Goal: Information Seeking & Learning: Compare options

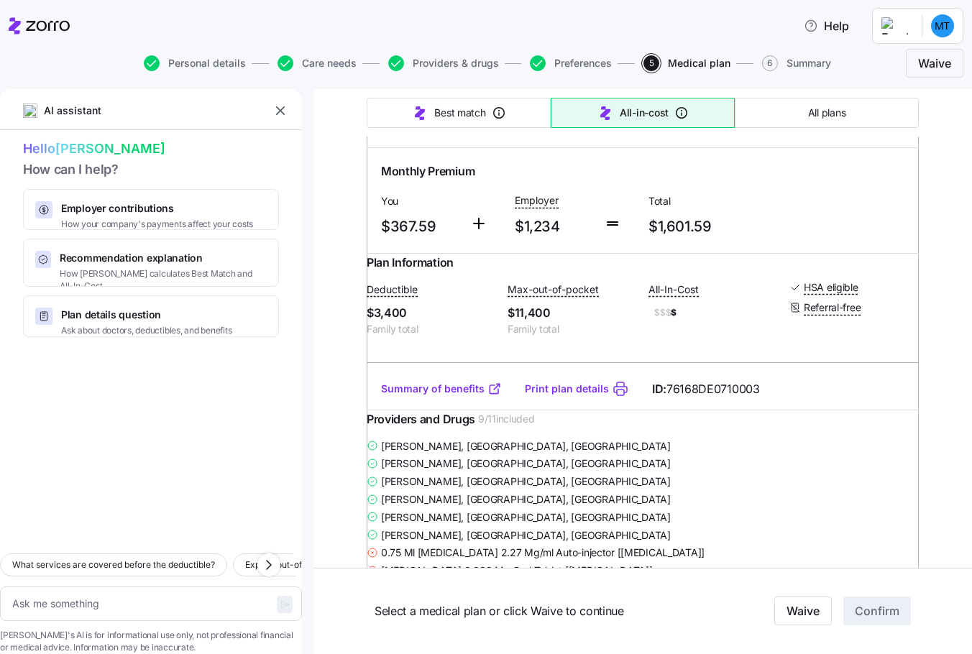
scroll to position [934, 0]
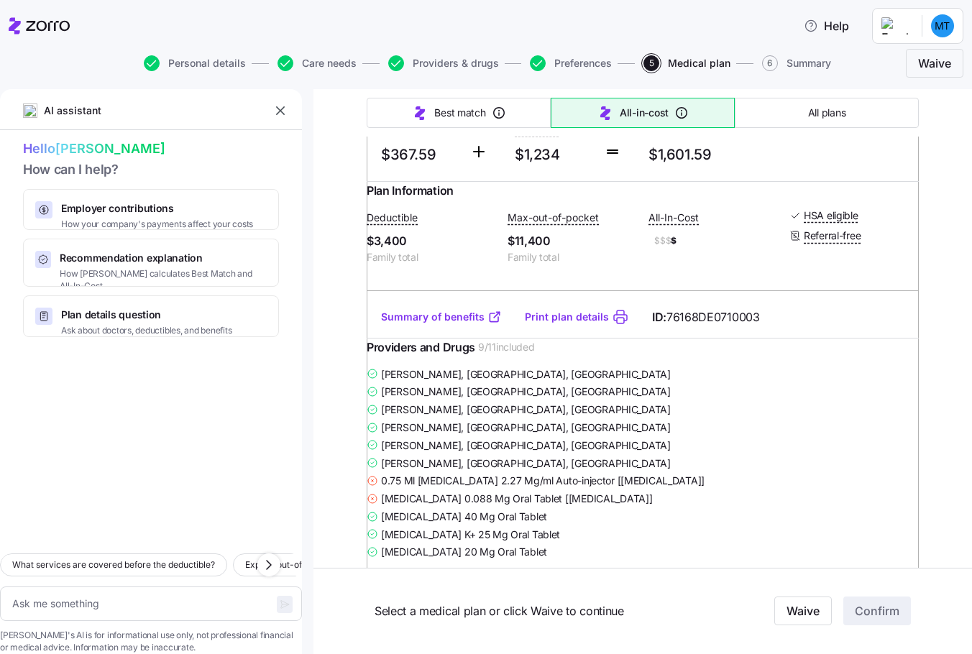
click at [422, 324] on link "Summary of benefits" at bounding box center [441, 317] width 121 height 14
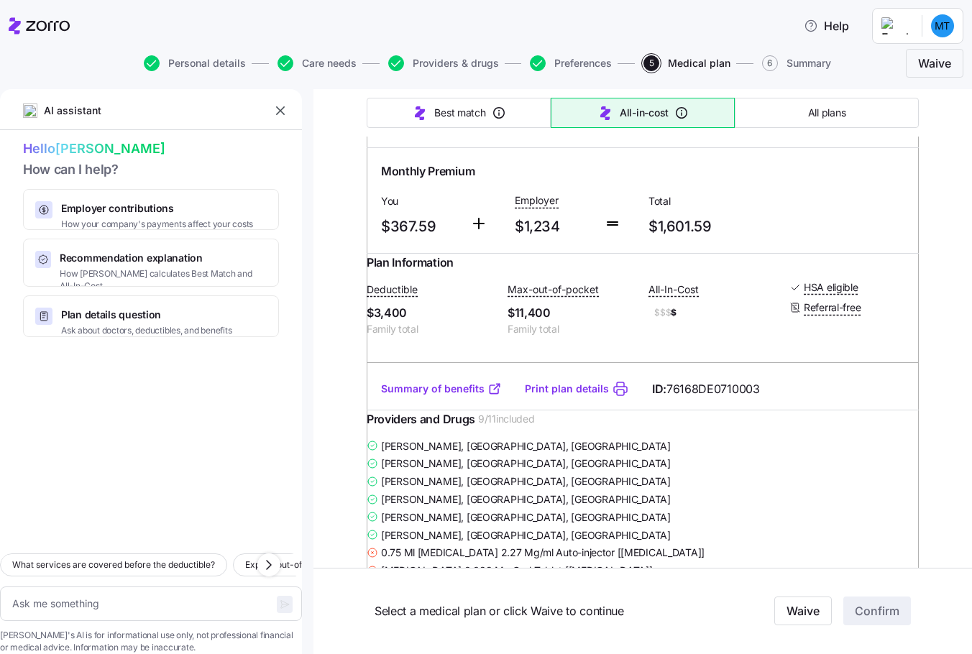
scroll to position [791, 0]
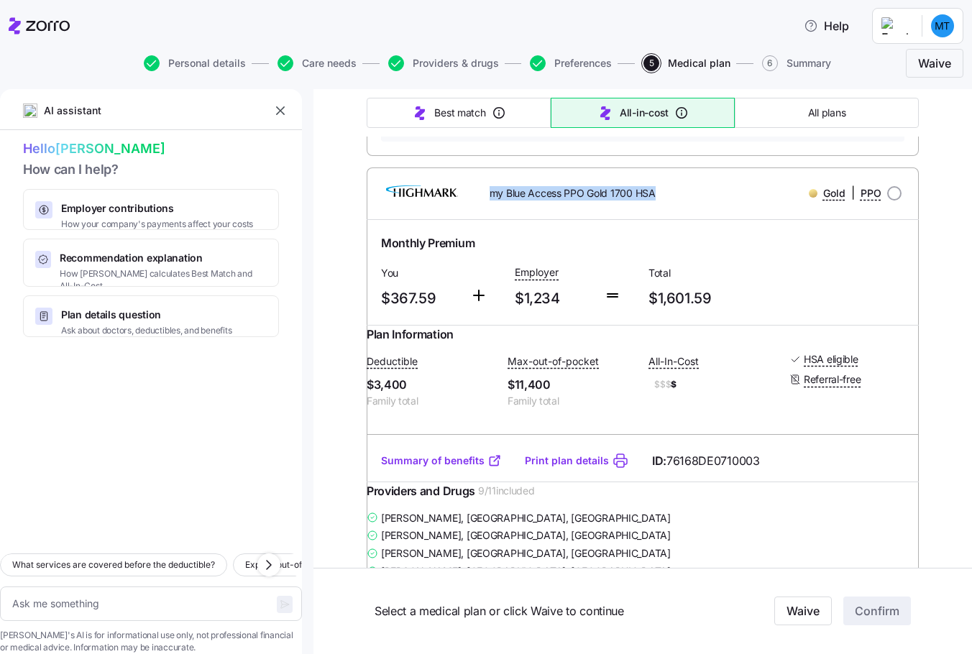
drag, startPoint x: 485, startPoint y: 237, endPoint x: 656, endPoint y: 238, distance: 171.1
click at [656, 208] on div "my Blue Access PPO Gold 1700 HSA" at bounding box center [577, 192] width 221 height 29
copy span "my Blue Access PPO Gold 1700 HSA"
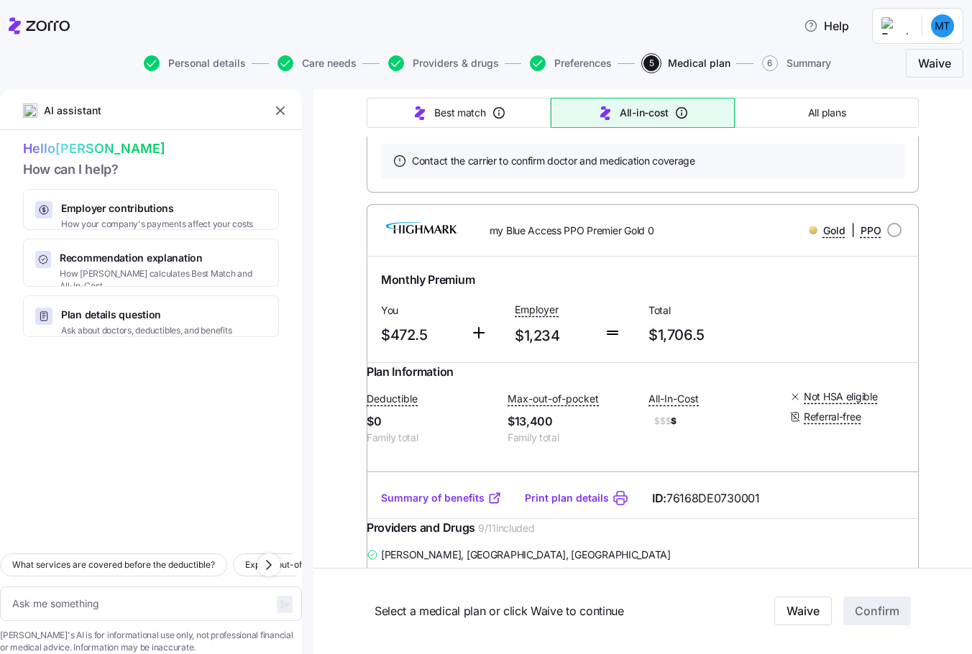
scroll to position [1438, 0]
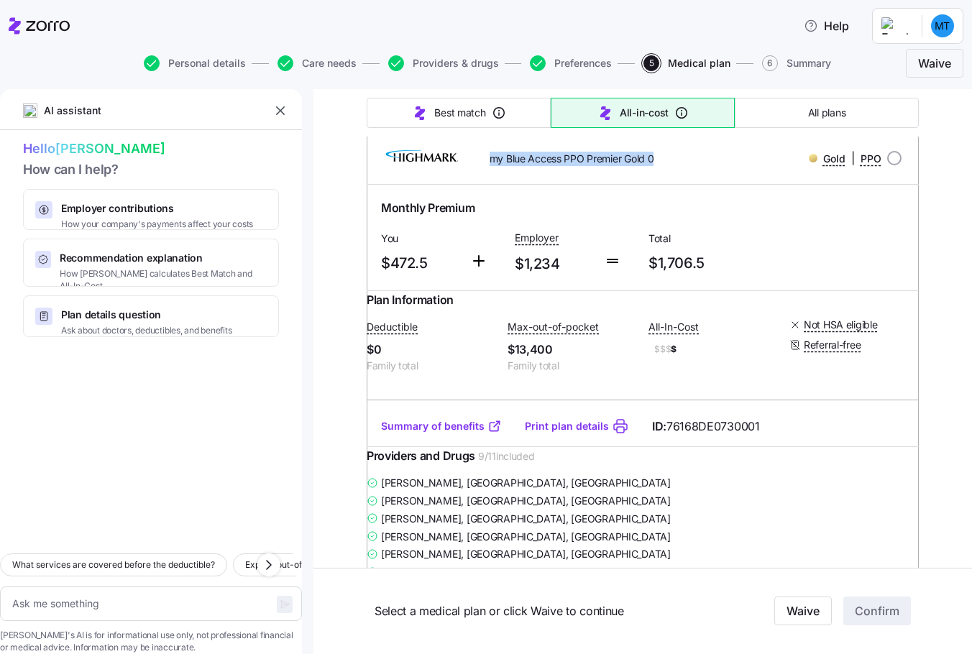
drag, startPoint x: 484, startPoint y: 244, endPoint x: 657, endPoint y: 237, distance: 173.4
click at [657, 173] on div "my Blue Access PPO Premier Gold 0" at bounding box center [577, 158] width 221 height 29
copy span "my Blue Access PPO Premier Gold 0"
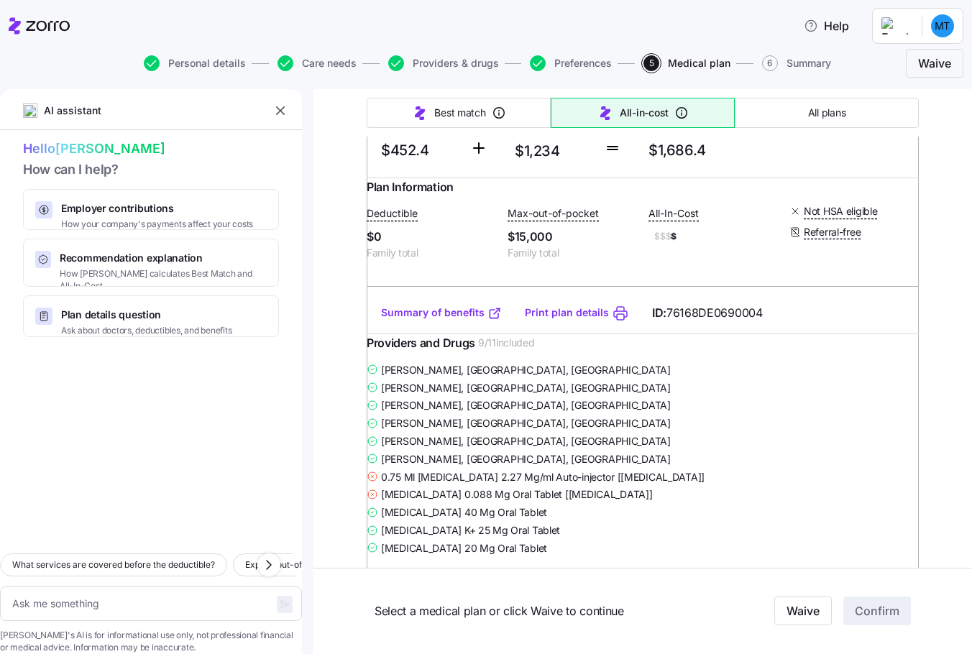
scroll to position [2156, 0]
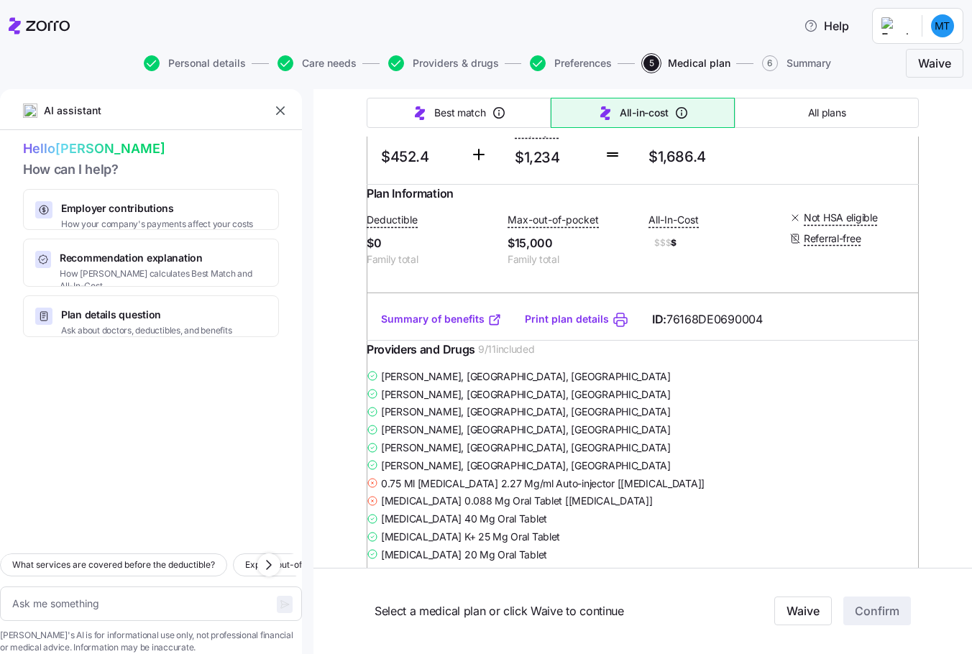
drag, startPoint x: 491, startPoint y: 182, endPoint x: 611, endPoint y: 183, distance: 120.0
click at [611, 60] on span "my Blue Access PPO Gold 0" at bounding box center [553, 52] width 127 height 14
copy span "my Blue Access PPO Gold 0"
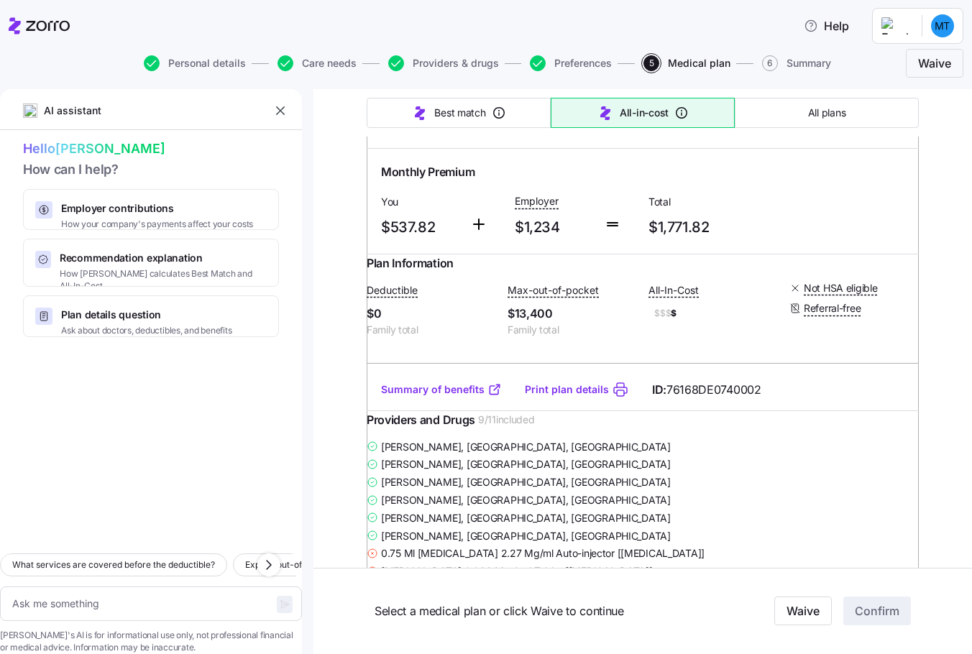
scroll to position [2731, 0]
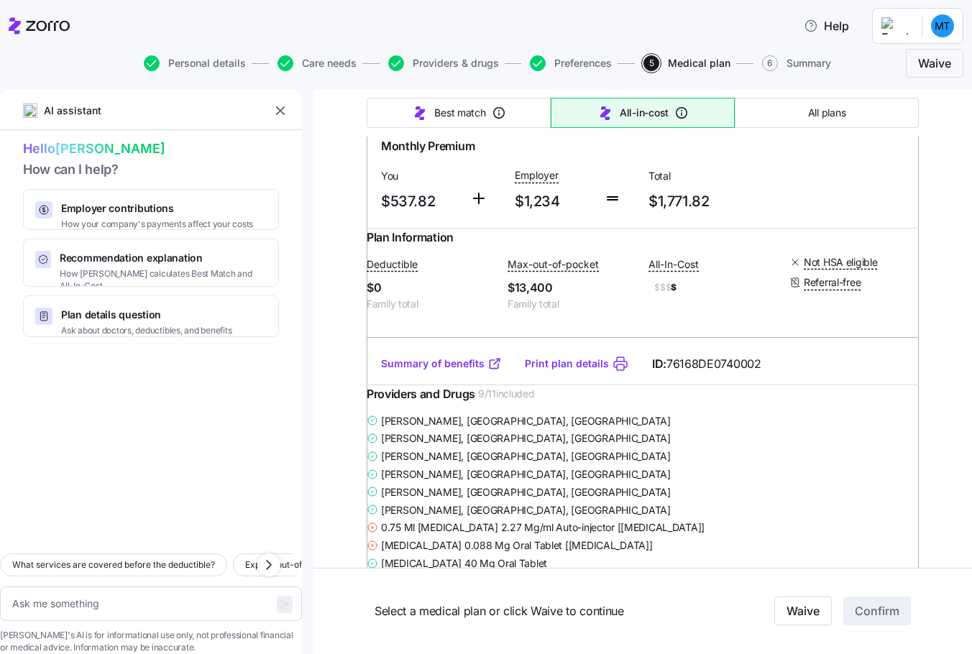
drag, startPoint x: 485, startPoint y: 260, endPoint x: 589, endPoint y: 267, distance: 103.8
click at [589, 107] on span "my Blue Access PPO Premier Gold 0 + Adult Dental and Vision" at bounding box center [586, 92] width 192 height 29
copy span "my Blue Access PPO Premier Gold 0 + Adult Dental and Vision"
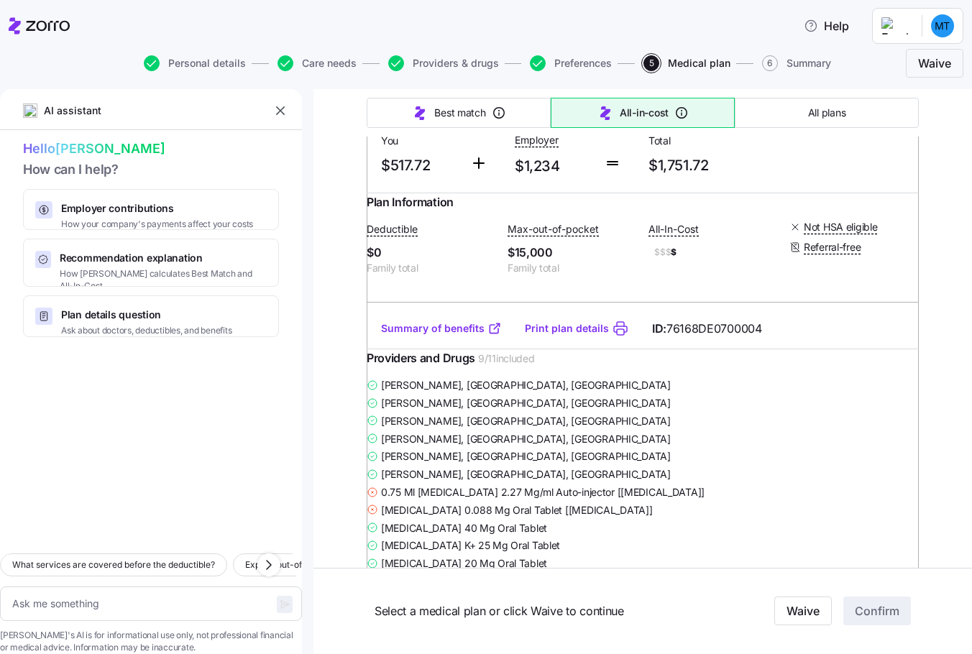
scroll to position [3450, 0]
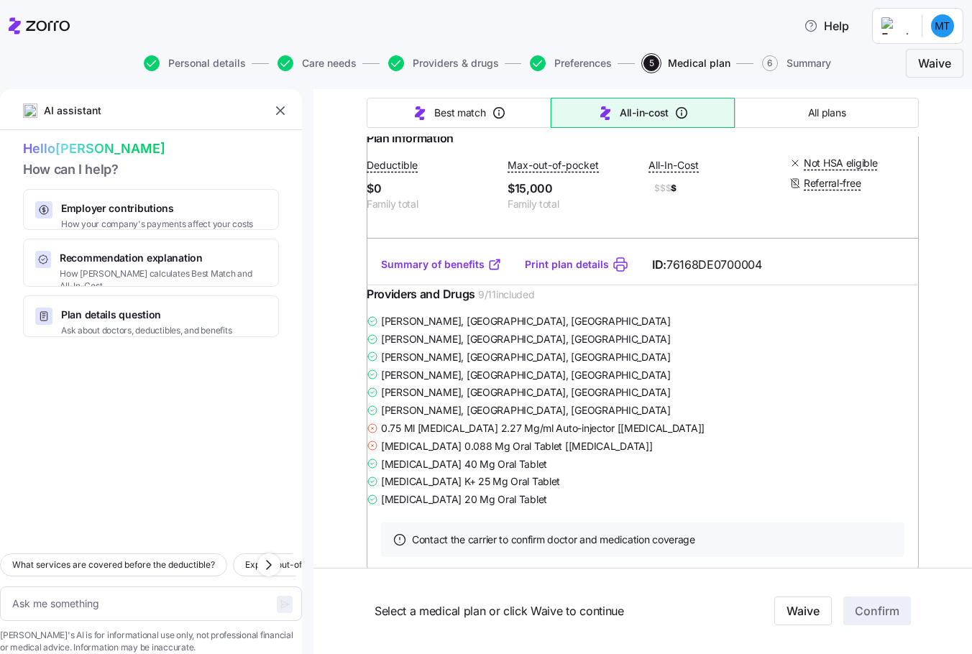
drag, startPoint x: 482, startPoint y: 199, endPoint x: 572, endPoint y: 216, distance: 91.5
copy span "my Blue Access PPO Gold 0 + Adult Dental and Vision"
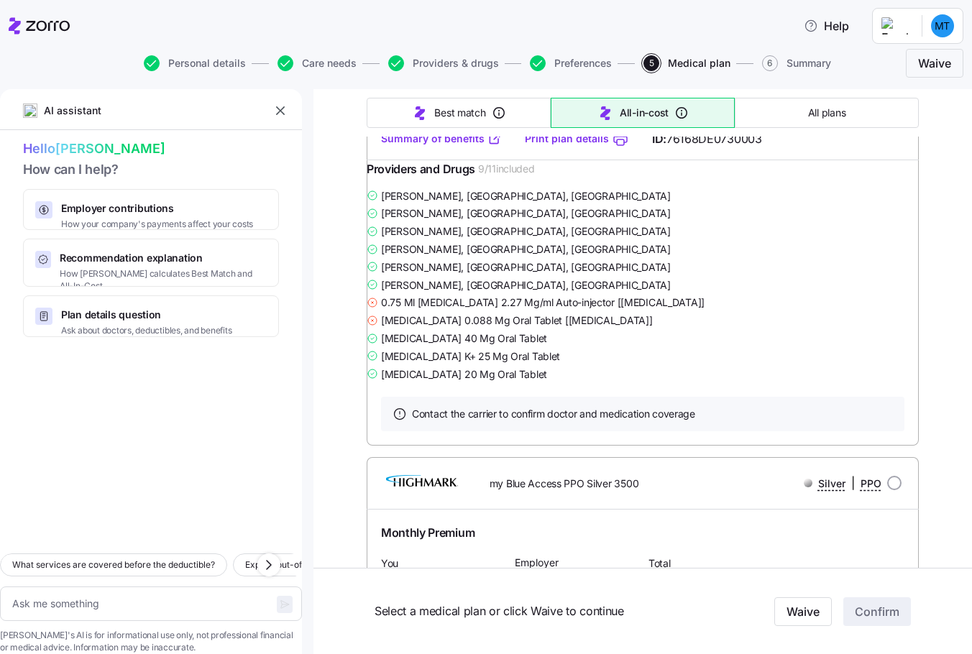
scroll to position [7260, 0]
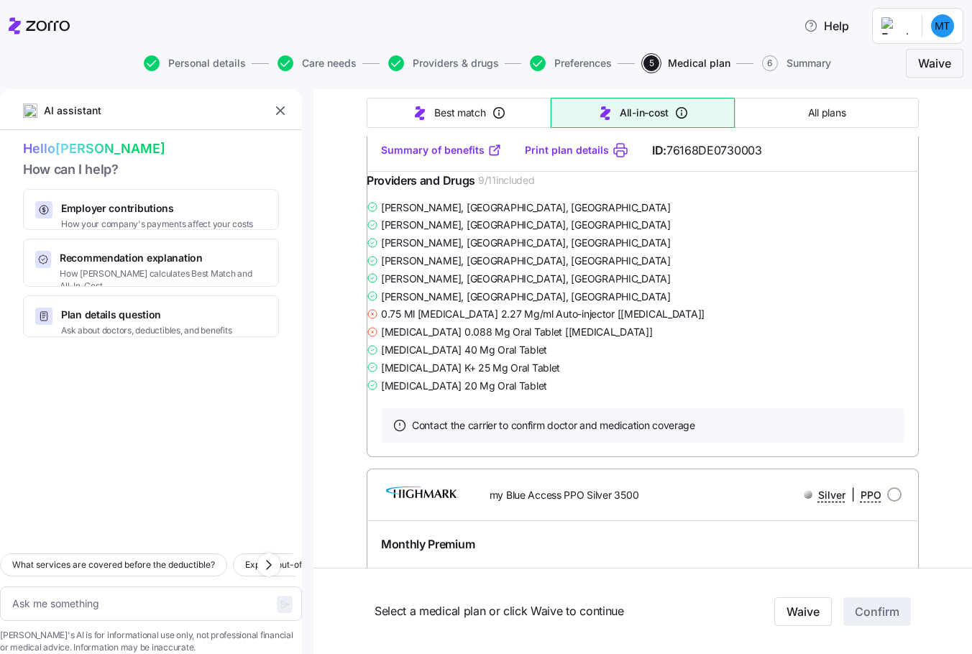
drag, startPoint x: 483, startPoint y: 361, endPoint x: 692, endPoint y: 363, distance: 209.2
copy span "my Blue Access PPO Premier Platinum 0"
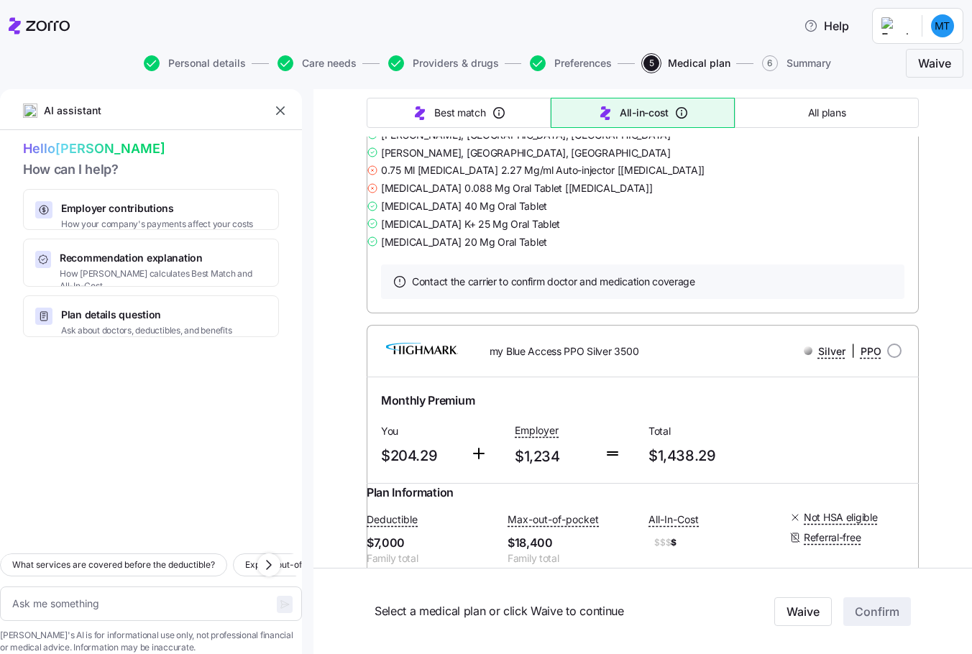
scroll to position [7476, 0]
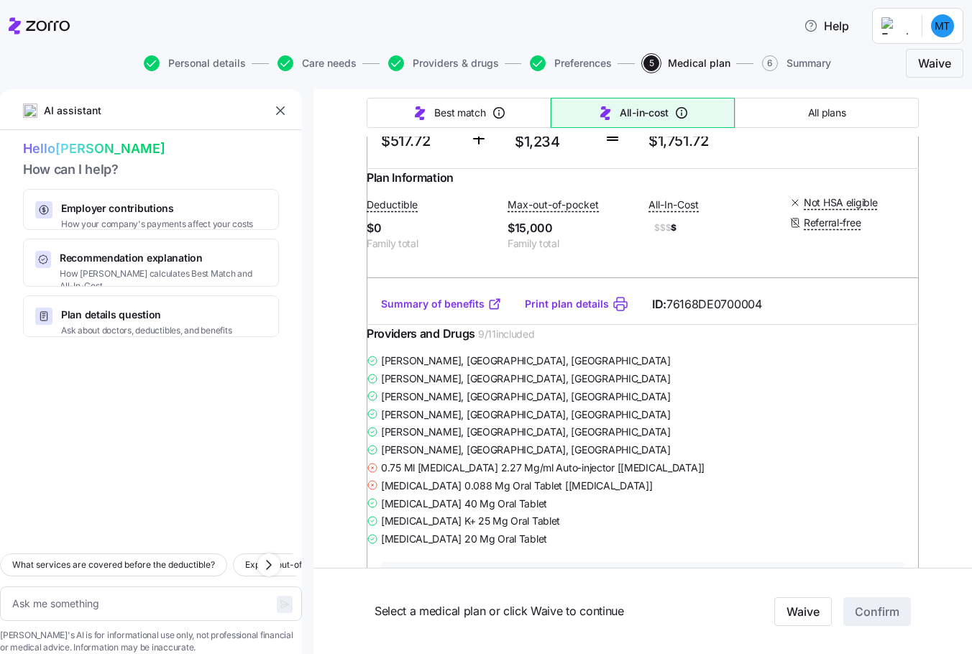
scroll to position [3378, 0]
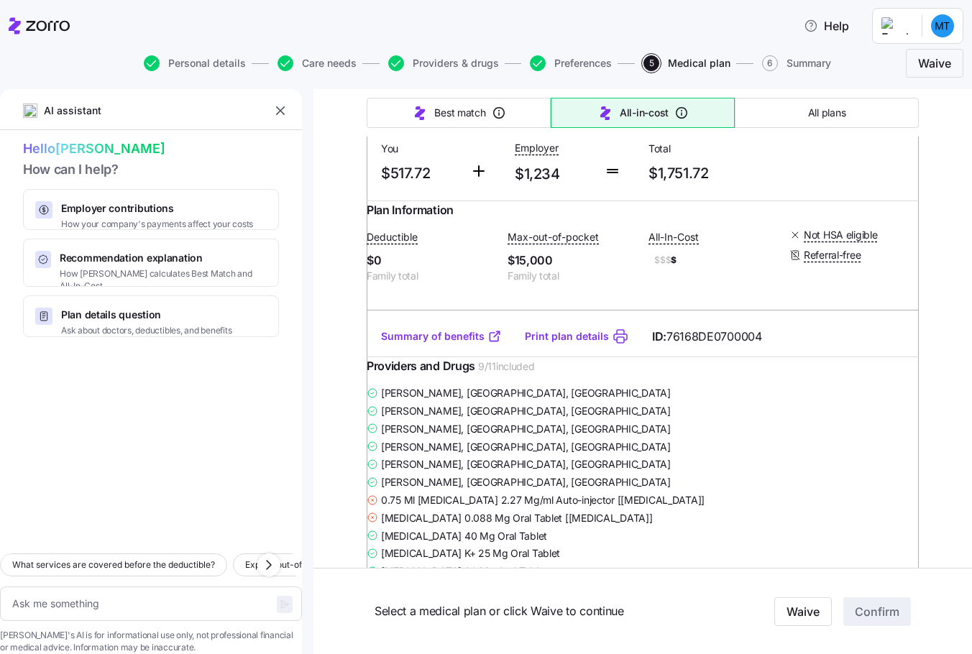
drag, startPoint x: 484, startPoint y: 275, endPoint x: 572, endPoint y: 283, distance: 88.8
click at [572, 79] on span "my Blue Access PPO Gold 0 + Adult Dental and Vision" at bounding box center [586, 64] width 192 height 29
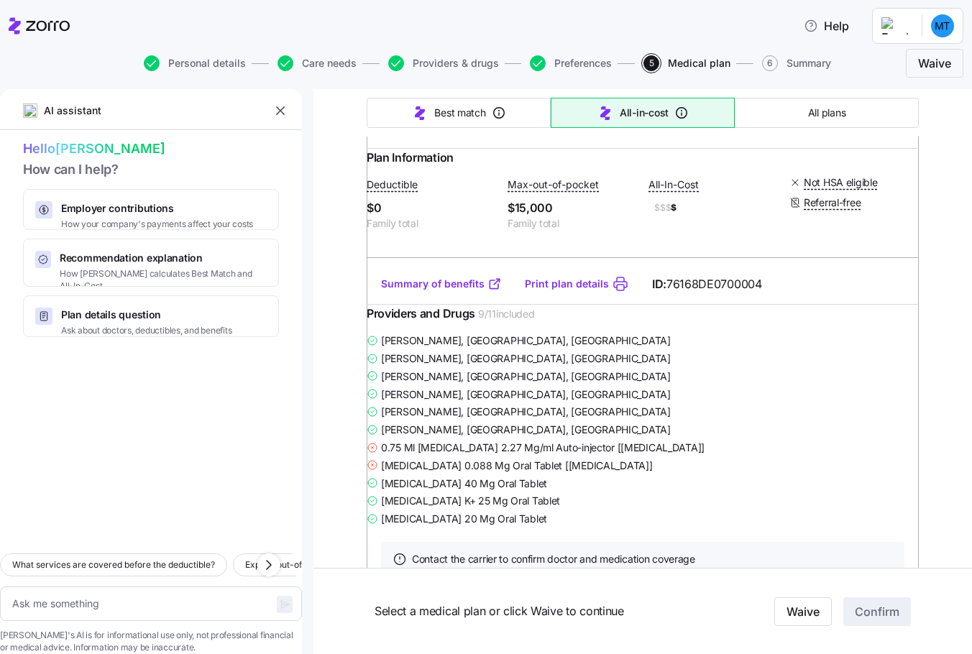
scroll to position [3450, 0]
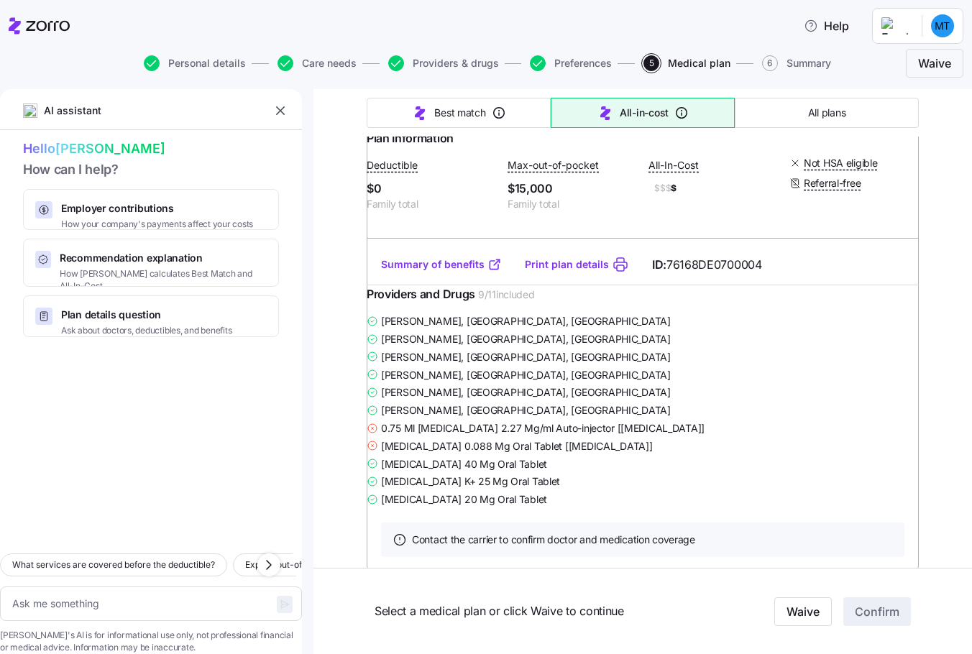
click at [426, 272] on link "Summary of benefits" at bounding box center [441, 264] width 121 height 14
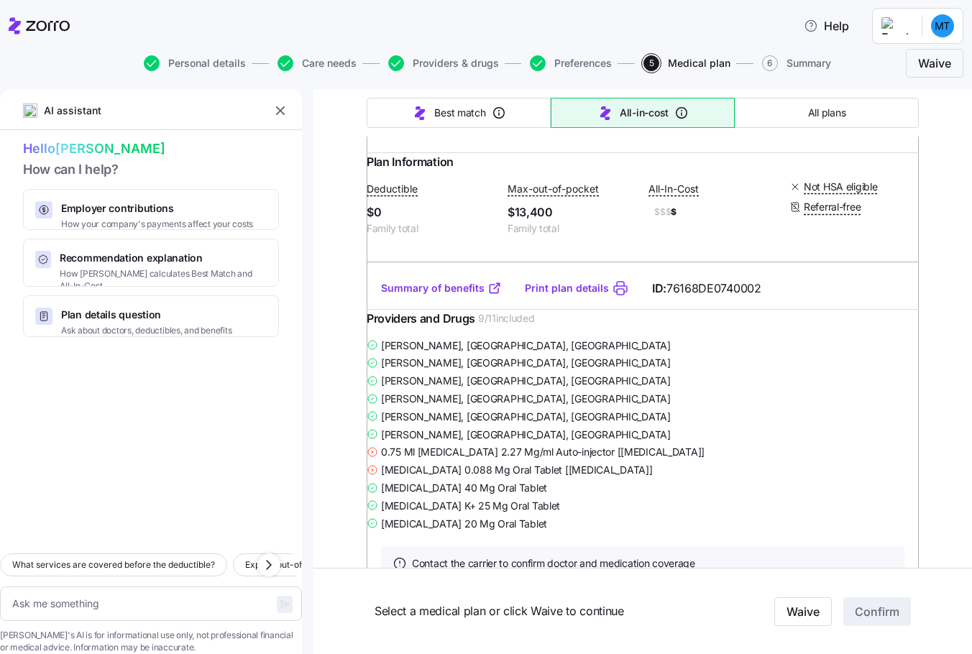
scroll to position [2803, 0]
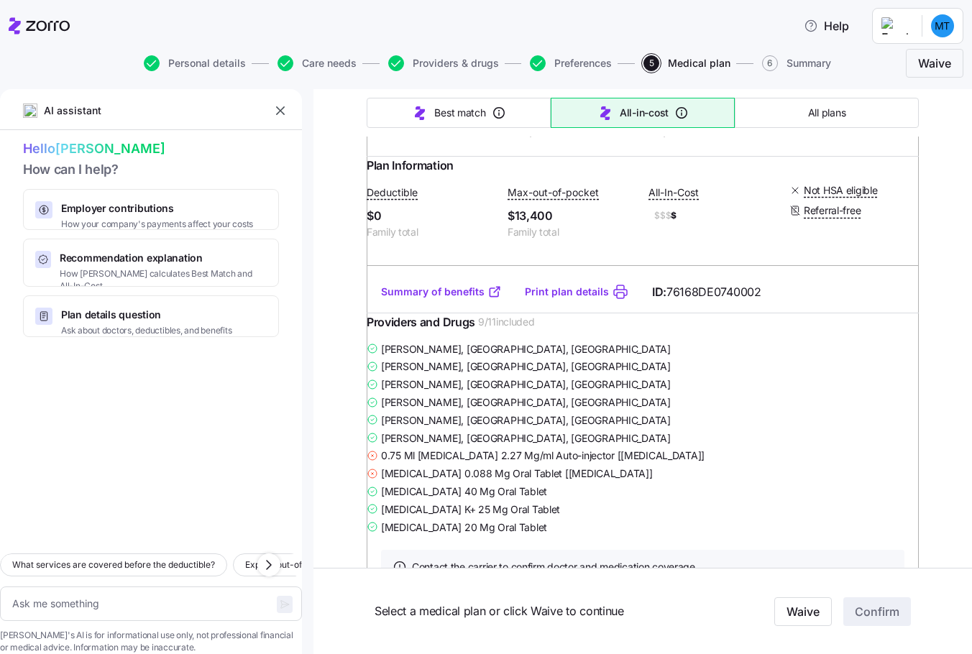
drag, startPoint x: 484, startPoint y: 186, endPoint x: 591, endPoint y: 198, distance: 107.7
click at [591, 35] on span "my Blue Access PPO Premier Gold 0 + Adult Dental and Vision" at bounding box center [586, 20] width 192 height 29
copy span "my Blue Access PPO Premier Gold 0 + Adult Dental and Vision"
click at [436, 299] on link "Summary of benefits" at bounding box center [441, 292] width 121 height 14
drag, startPoint x: 373, startPoint y: 275, endPoint x: 711, endPoint y: 302, distance: 338.9
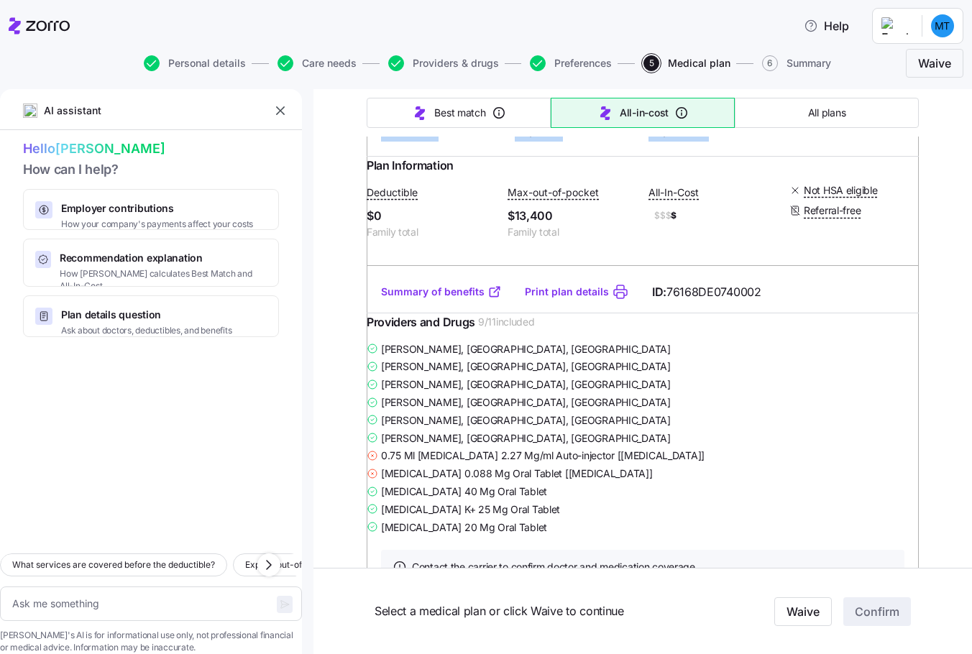
click at [711, 148] on div "Monthly Premium You $537.82 Employer $1,234 Total $1,771.82" at bounding box center [642, 104] width 535 height 88
copy div "You $537.82 Employer $1,234 Total $1,771.82"
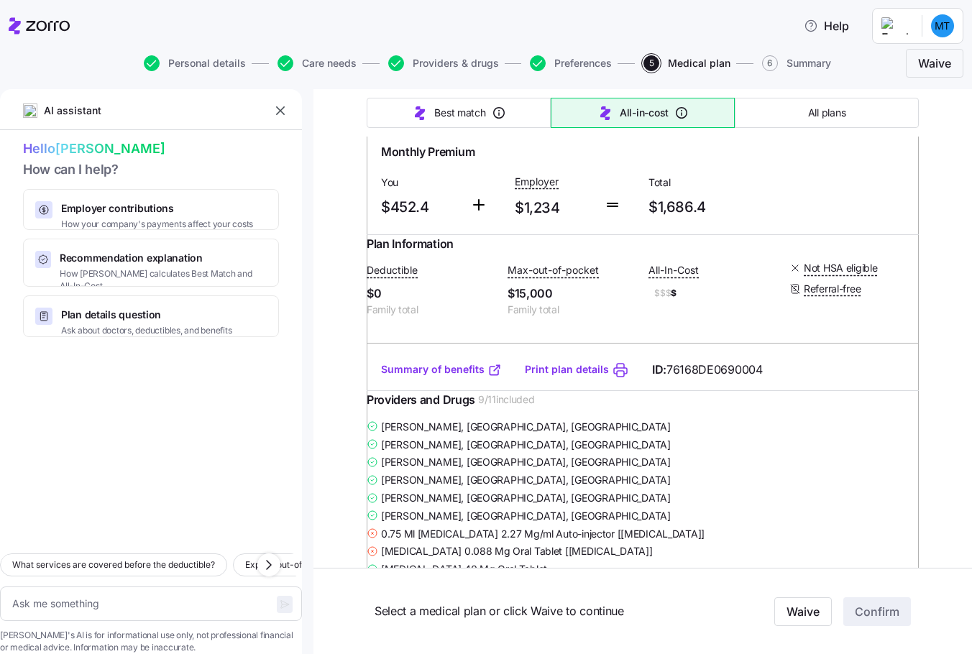
scroll to position [2085, 0]
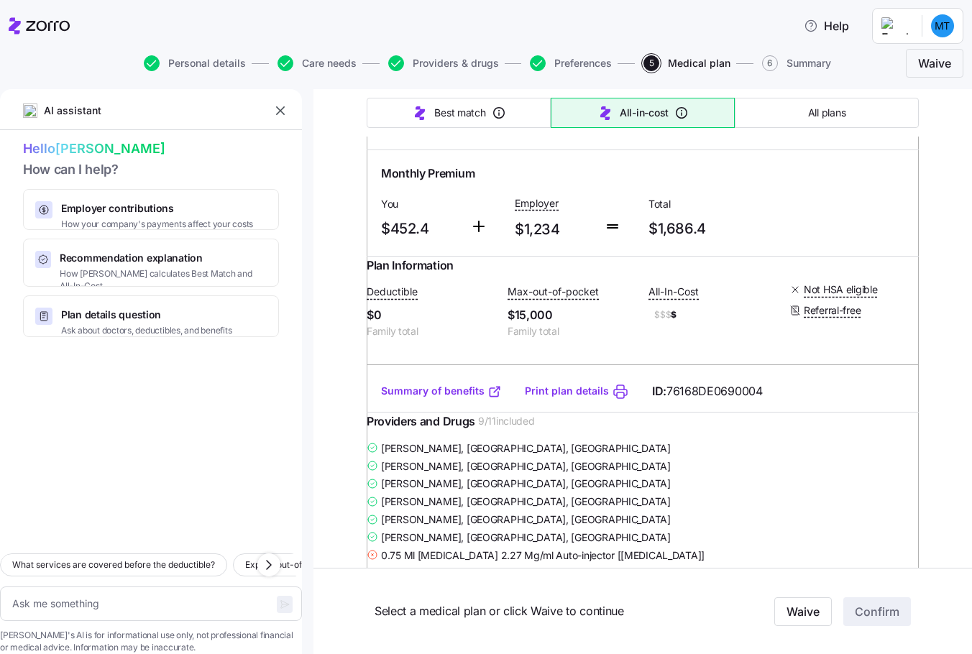
drag, startPoint x: 484, startPoint y: 254, endPoint x: 617, endPoint y: 255, distance: 133.7
click at [617, 139] on div "my Blue Access PPO Gold 0" at bounding box center [577, 123] width 221 height 29
copy span "my Blue Access PPO Gold 0"
drag, startPoint x: 376, startPoint y: 331, endPoint x: 718, endPoint y: 349, distance: 342.6
click at [718, 247] on div "Monthly Premium You $452.4 Employer $1,234 Total $1,686.4" at bounding box center [642, 203] width 535 height 88
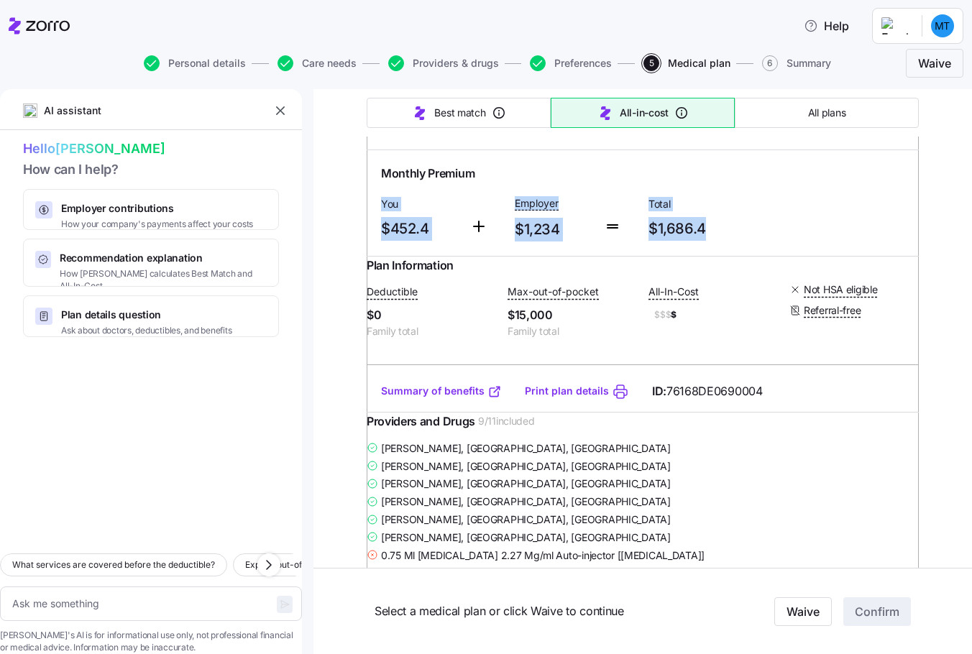
copy div "You $452.4 Employer $1,234 Total $1,686.4"
drag, startPoint x: 482, startPoint y: 254, endPoint x: 622, endPoint y: 248, distance: 139.6
click at [622, 139] on div "my Blue Access PPO Gold 0" at bounding box center [577, 123] width 221 height 29
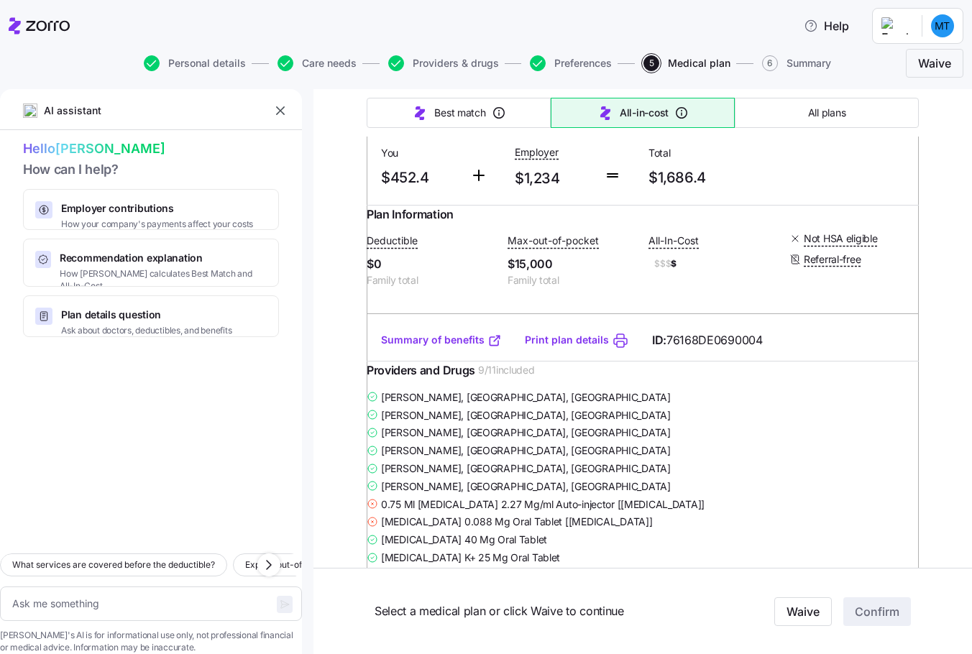
scroll to position [2156, 0]
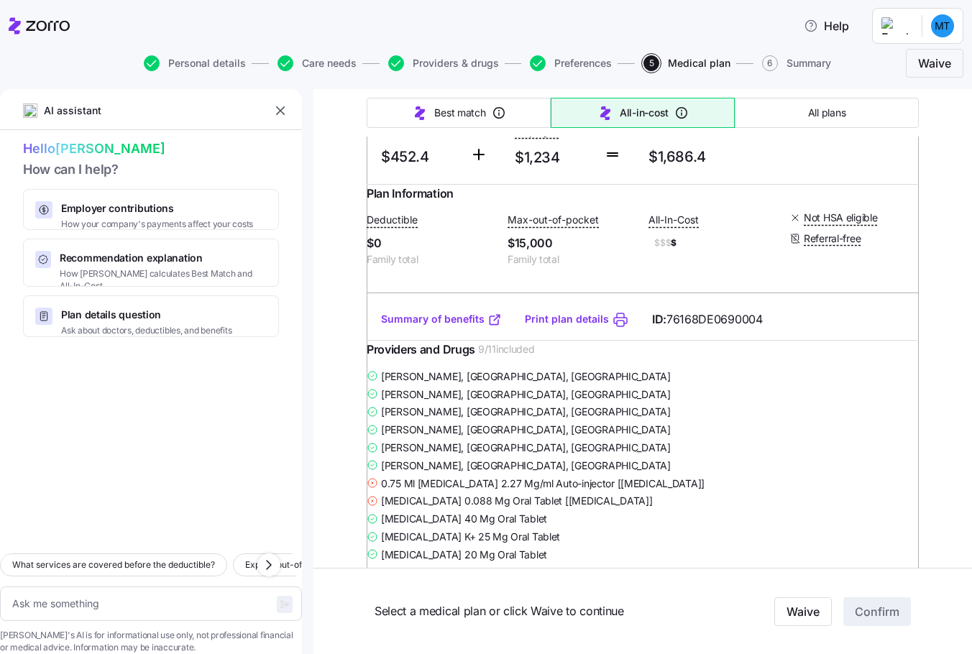
click at [438, 326] on link "Summary of benefits" at bounding box center [441, 319] width 121 height 14
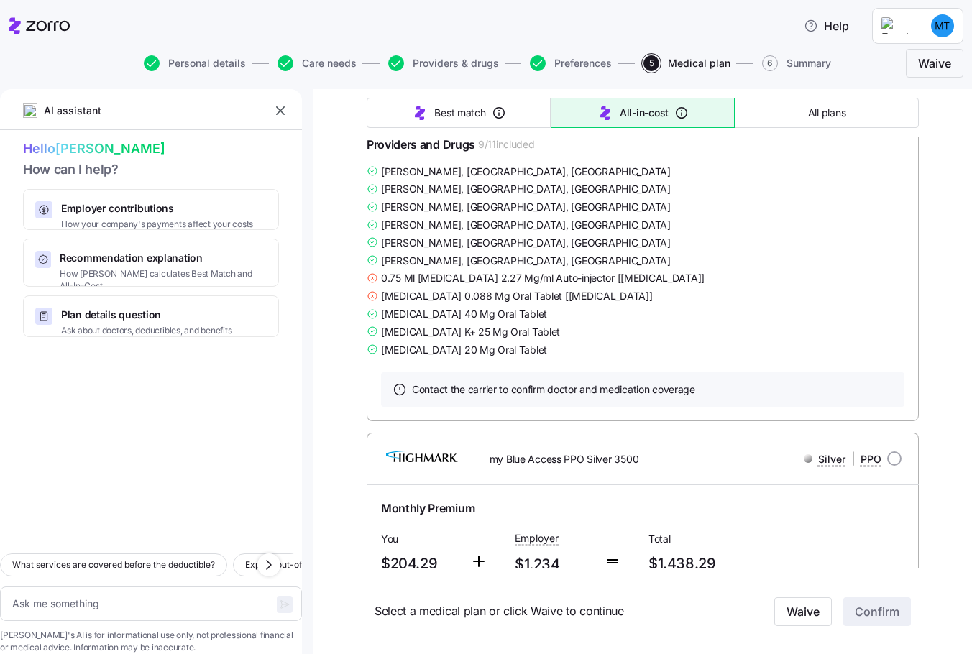
scroll to position [7332, 0]
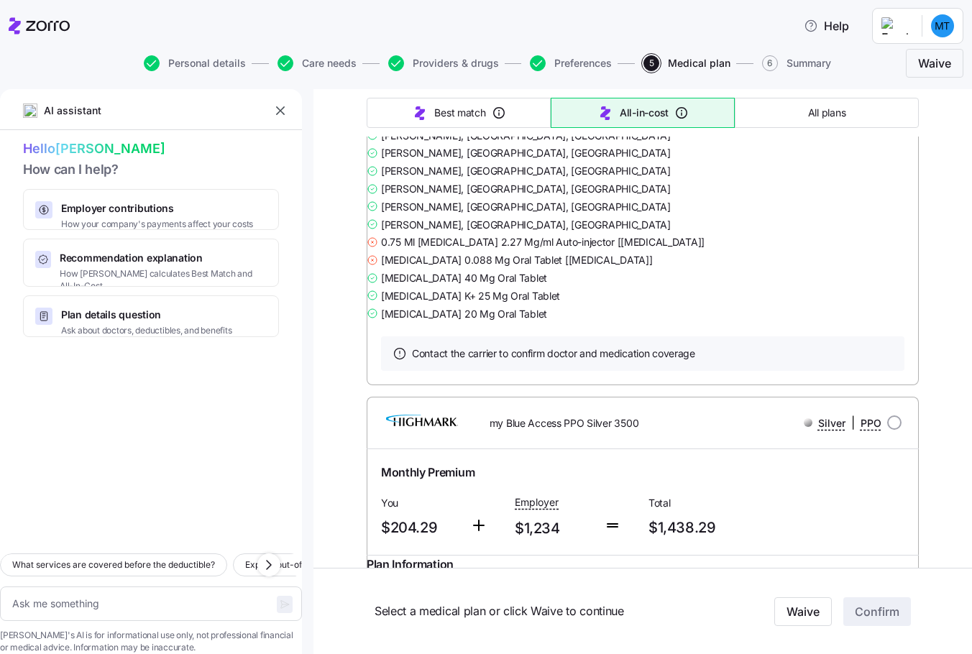
drag, startPoint x: 481, startPoint y: 288, endPoint x: 675, endPoint y: 295, distance: 194.2
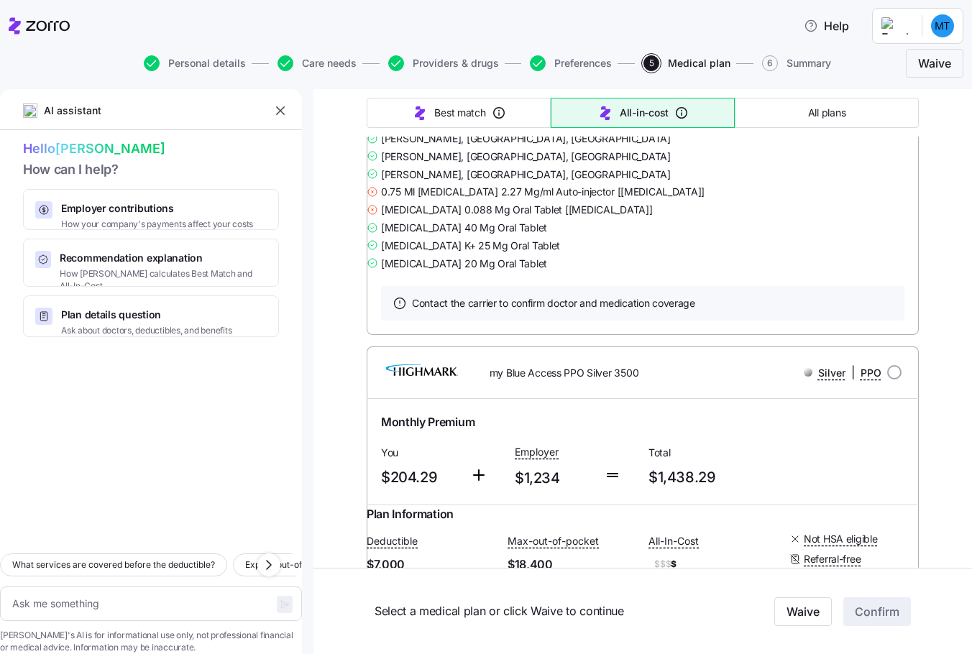
scroll to position [7404, 0]
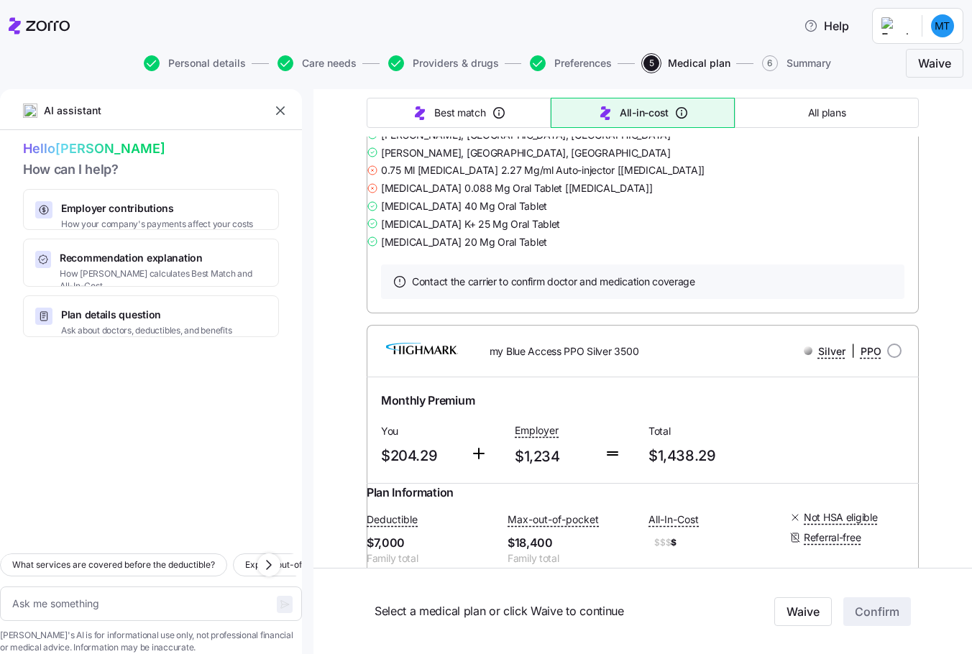
click at [438, 14] on link "Summary of benefits" at bounding box center [441, 6] width 121 height 14
drag, startPoint x: 374, startPoint y: 294, endPoint x: 709, endPoint y: 316, distance: 336.4
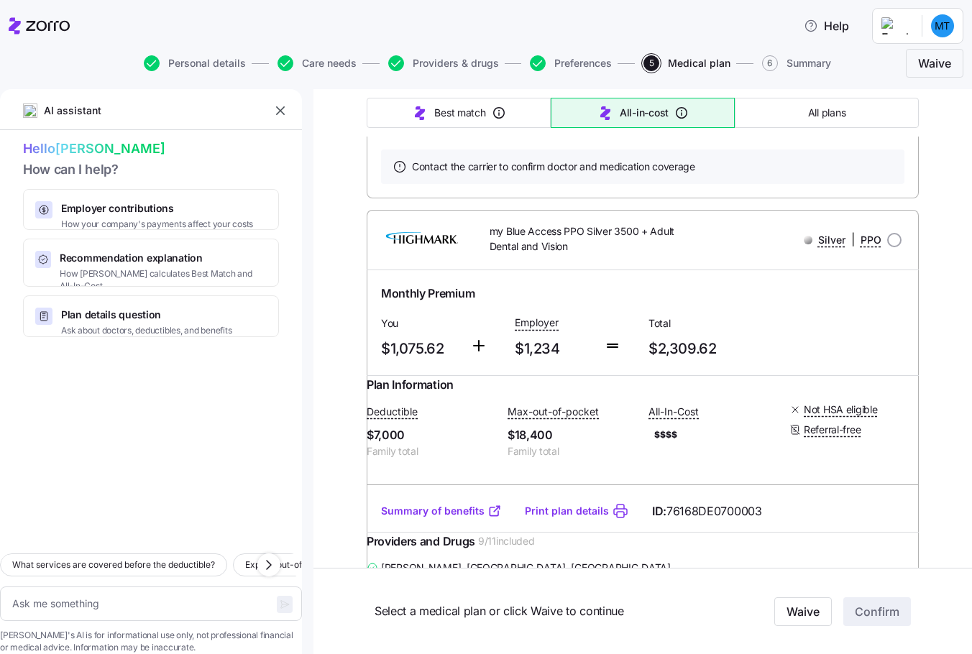
scroll to position [11285, 0]
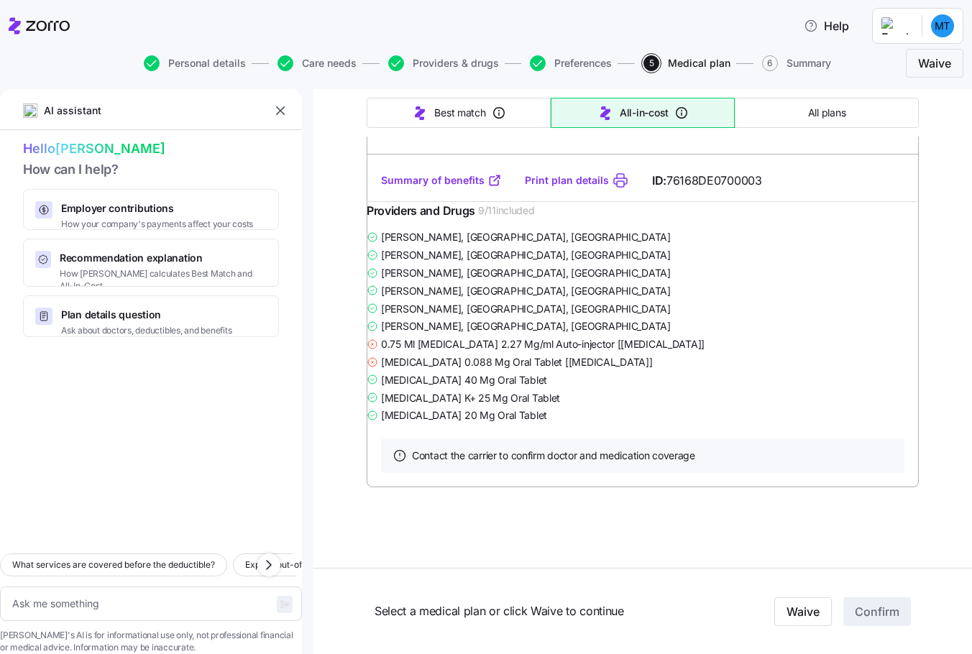
type textarea "x"
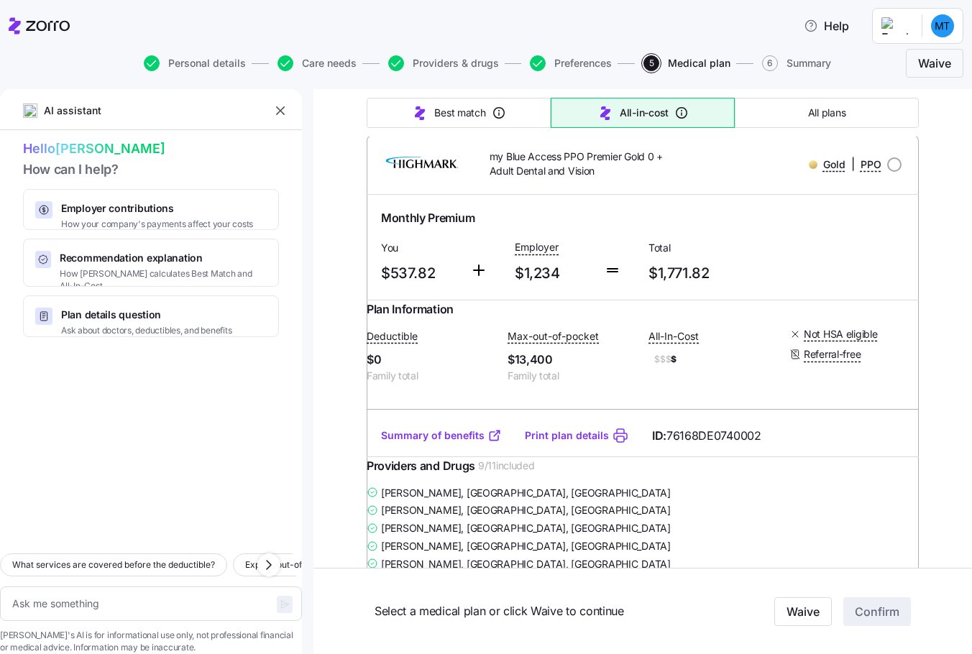
scroll to position [2731, 0]
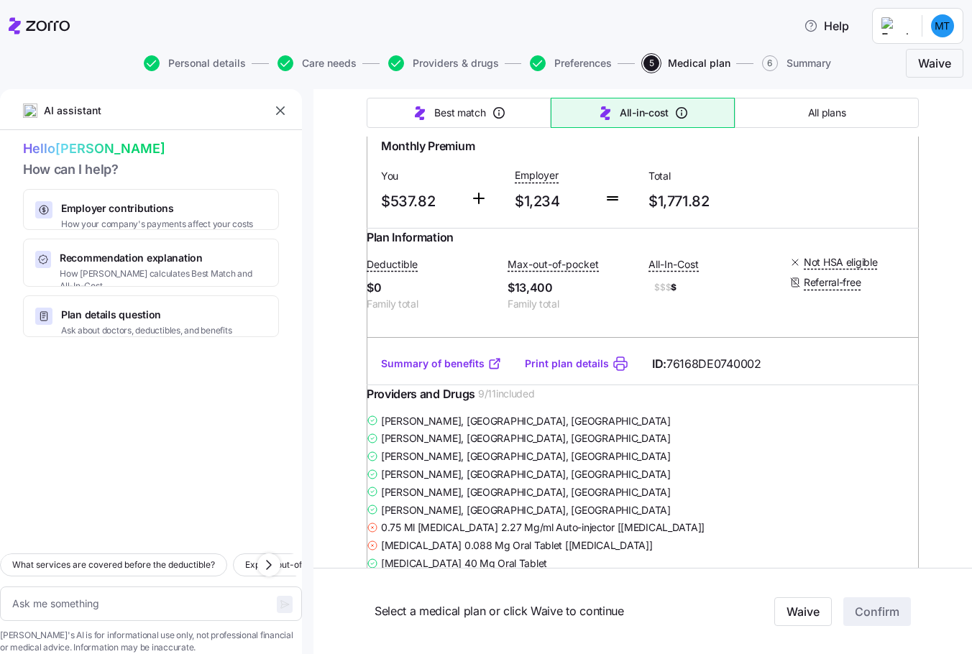
drag, startPoint x: 485, startPoint y: 258, endPoint x: 593, endPoint y: 273, distance: 108.9
click at [593, 107] on span "my Blue Access PPO Premier Gold 0 + Adult Dental and Vision" at bounding box center [586, 92] width 192 height 29
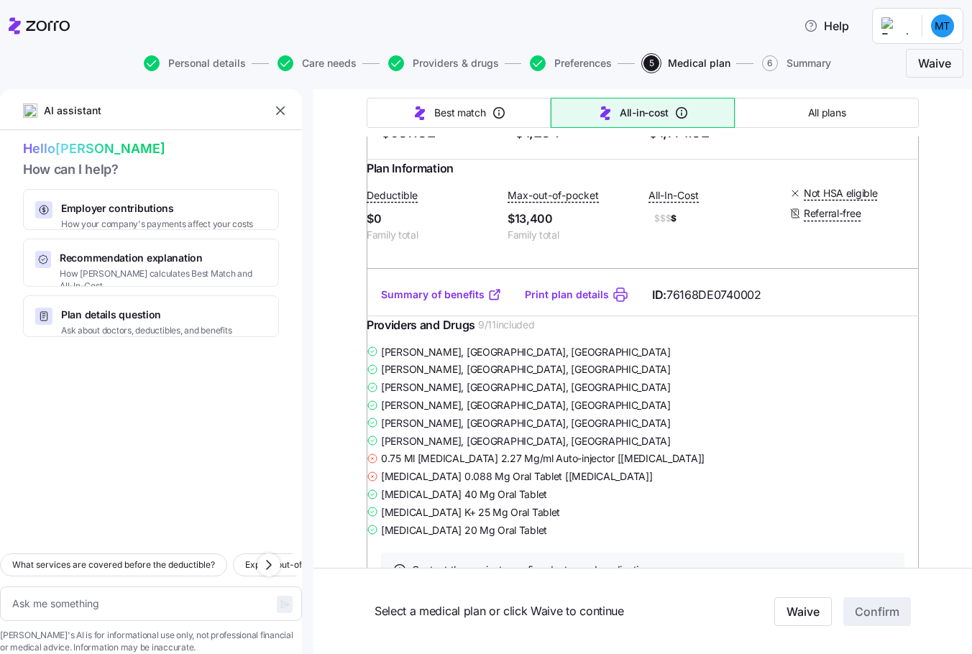
scroll to position [2803, 0]
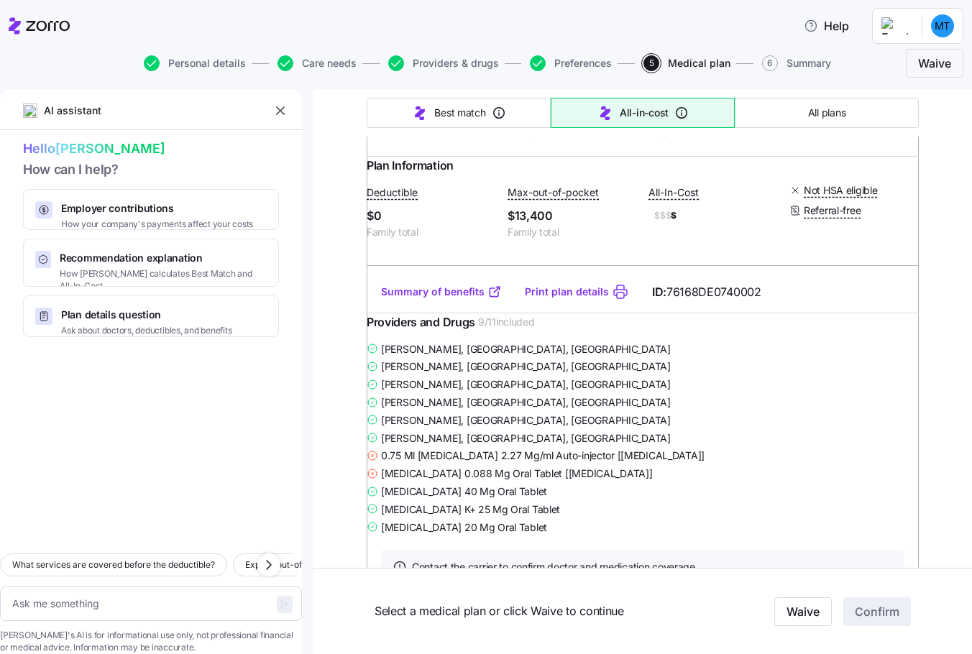
drag, startPoint x: 562, startPoint y: 29, endPoint x: 606, endPoint y: 32, distance: 43.9
click at [562, 29] on div "Help" at bounding box center [486, 26] width 955 height 40
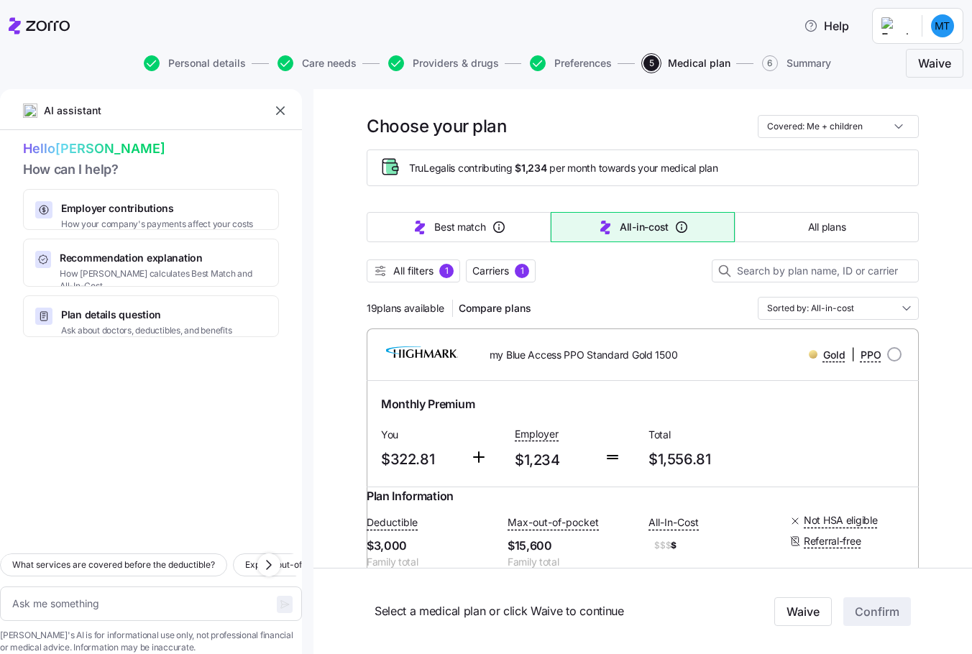
scroll to position [0, 0]
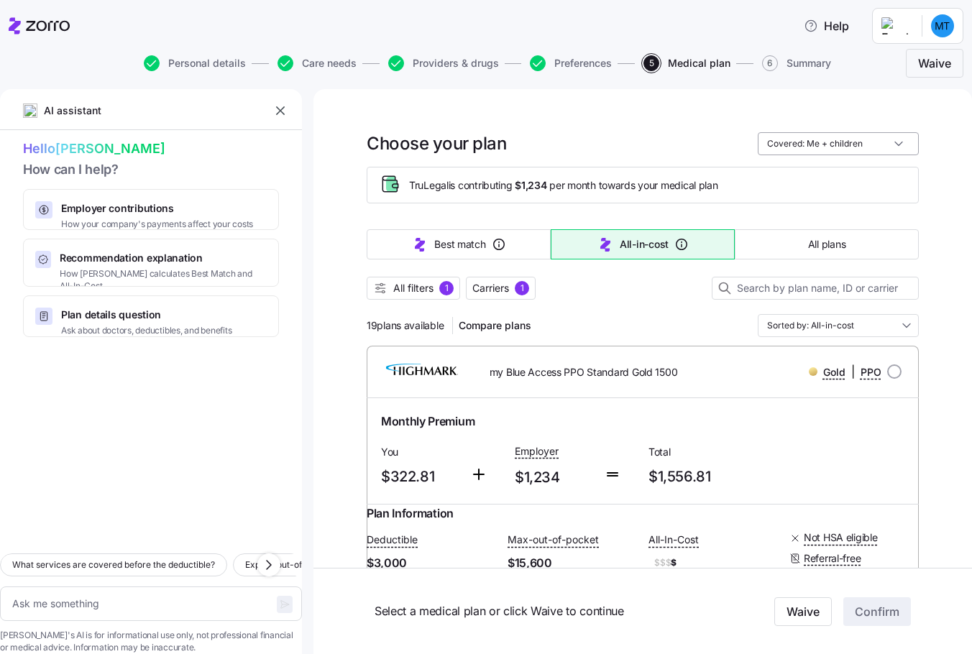
click at [766, 142] on input "Covered: Me + children" at bounding box center [838, 143] width 161 height 23
click at [785, 247] on div "My family" at bounding box center [833, 251] width 150 height 24
type input "Covered: My family"
click at [493, 291] on span "Carriers" at bounding box center [490, 288] width 37 height 14
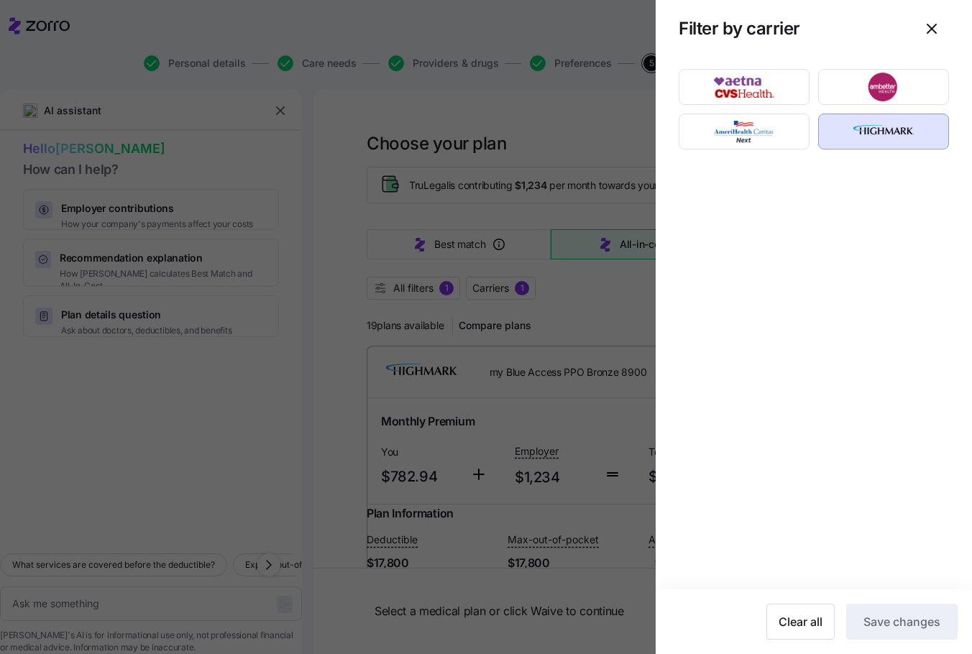
click at [935, 32] on icon "button" at bounding box center [931, 28] width 9 height 9
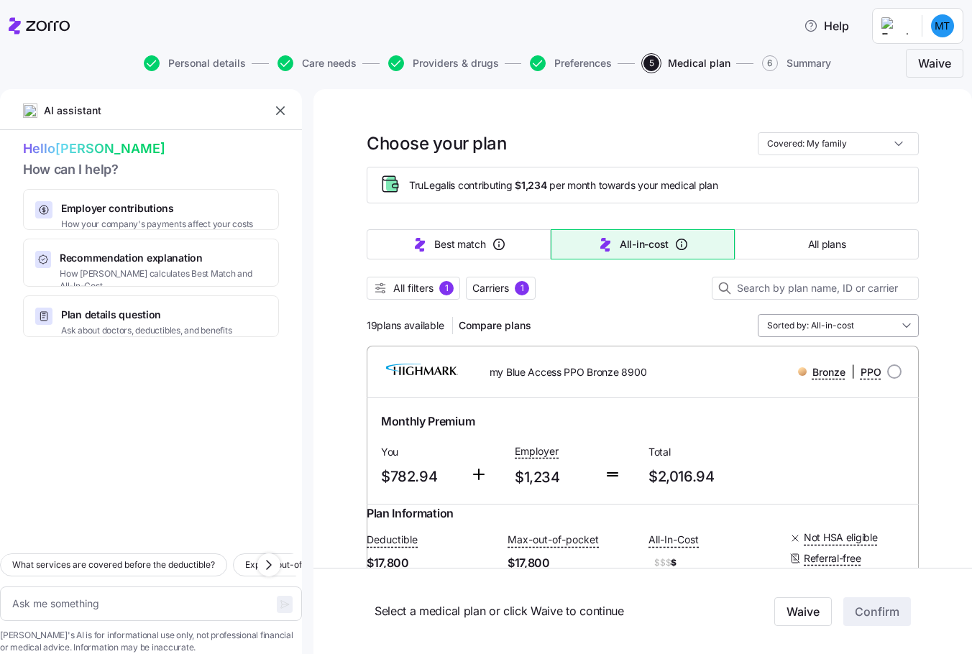
click at [830, 326] on input "Sorted by: All-in-cost" at bounding box center [838, 325] width 161 height 23
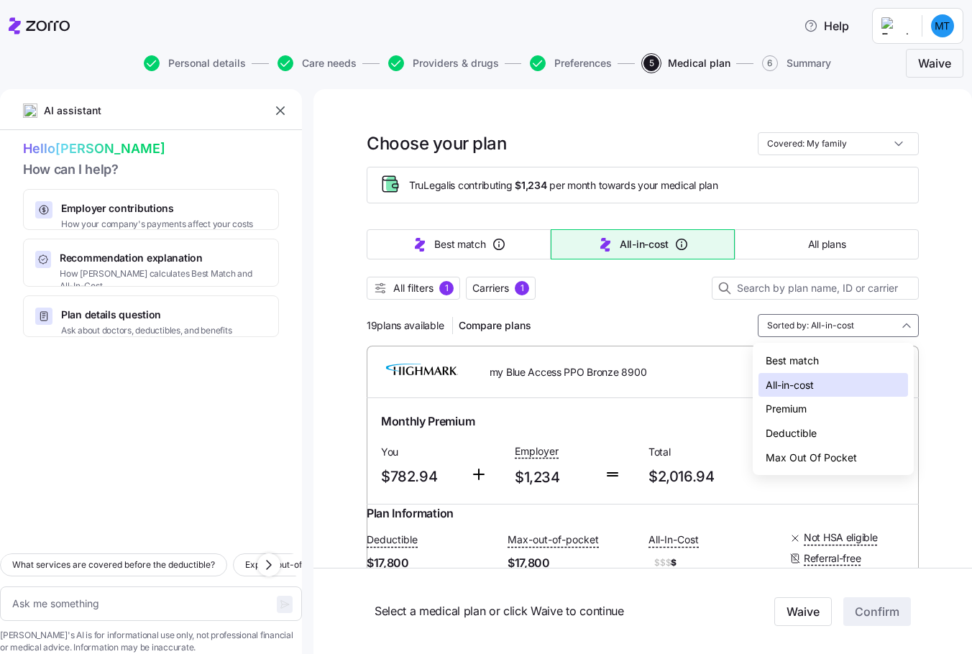
click at [786, 429] on div "Deductible" at bounding box center [833, 433] width 150 height 24
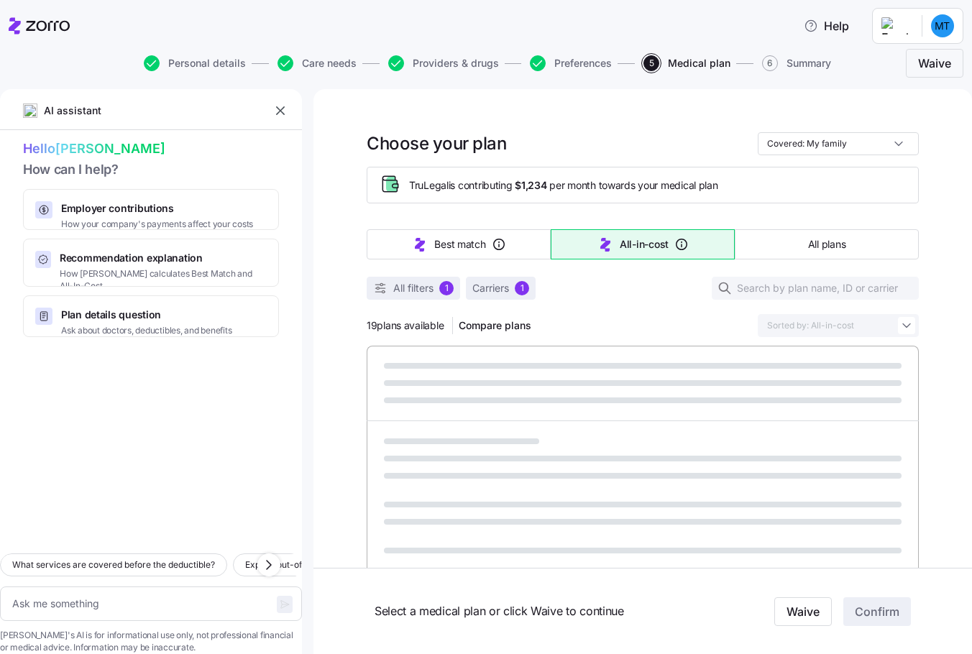
type textarea "x"
type input "Sorted by: Deductible"
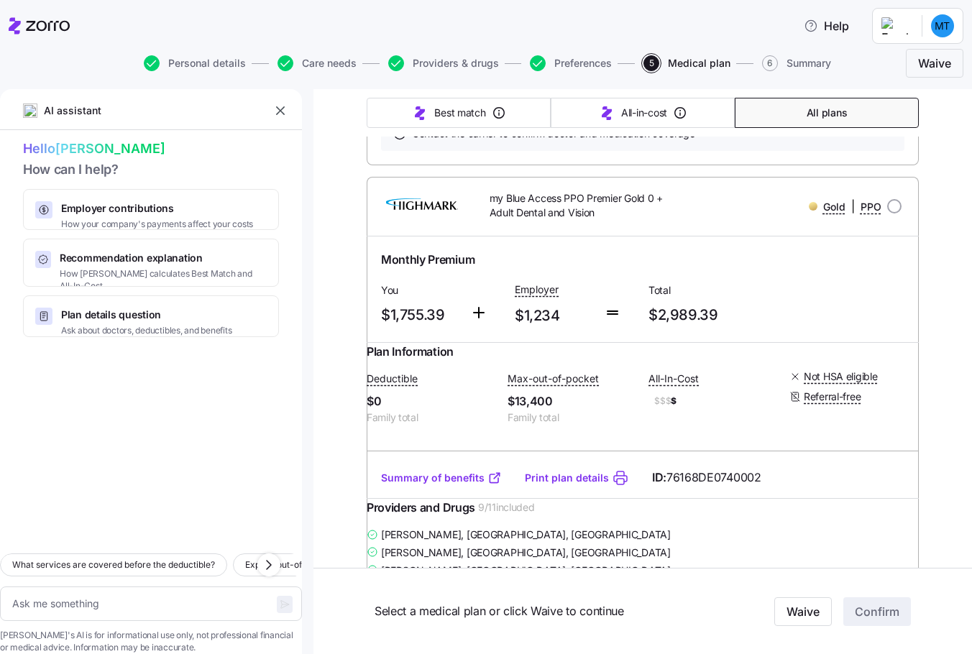
scroll to position [2085, 0]
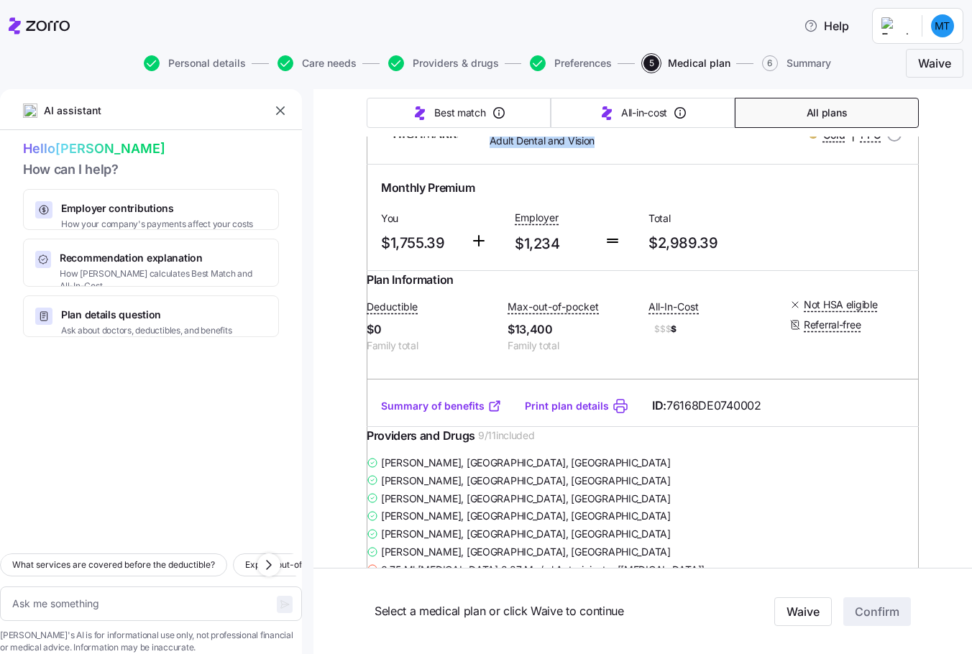
drag, startPoint x: 489, startPoint y: 257, endPoint x: 592, endPoint y: 272, distance: 104.5
click at [592, 149] on span "my Blue Access PPO Premier Gold 0 + Adult Dental and Vision" at bounding box center [586, 133] width 192 height 29
drag, startPoint x: 592, startPoint y: 272, endPoint x: 529, endPoint y: 270, distance: 63.3
click at [529, 149] on span "my Blue Access PPO Premier Gold 0 + Adult Dental and Vision" at bounding box center [586, 133] width 192 height 29
drag, startPoint x: 484, startPoint y: 257, endPoint x: 598, endPoint y: 270, distance: 114.2
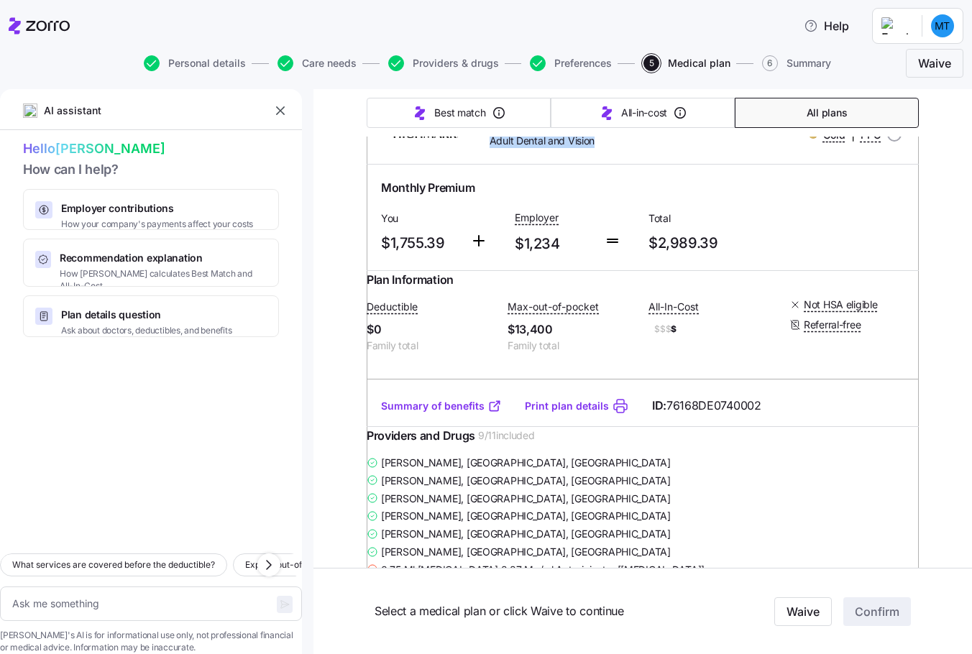
click at [598, 149] on span "my Blue Access PPO Premier Gold 0 + Adult Dental and Vision" at bounding box center [586, 133] width 192 height 29
drag, startPoint x: 598, startPoint y: 270, endPoint x: 595, endPoint y: 278, distance: 9.1
click at [595, 155] on div "my Blue Access PPO Premier Gold 0 + Adult Dental and Vision" at bounding box center [577, 135] width 221 height 42
drag, startPoint x: 570, startPoint y: 269, endPoint x: 485, endPoint y: 258, distance: 85.5
click at [490, 149] on span "my Blue Access PPO Premier Gold 0 + Adult Dental and Vision" at bounding box center [586, 133] width 192 height 29
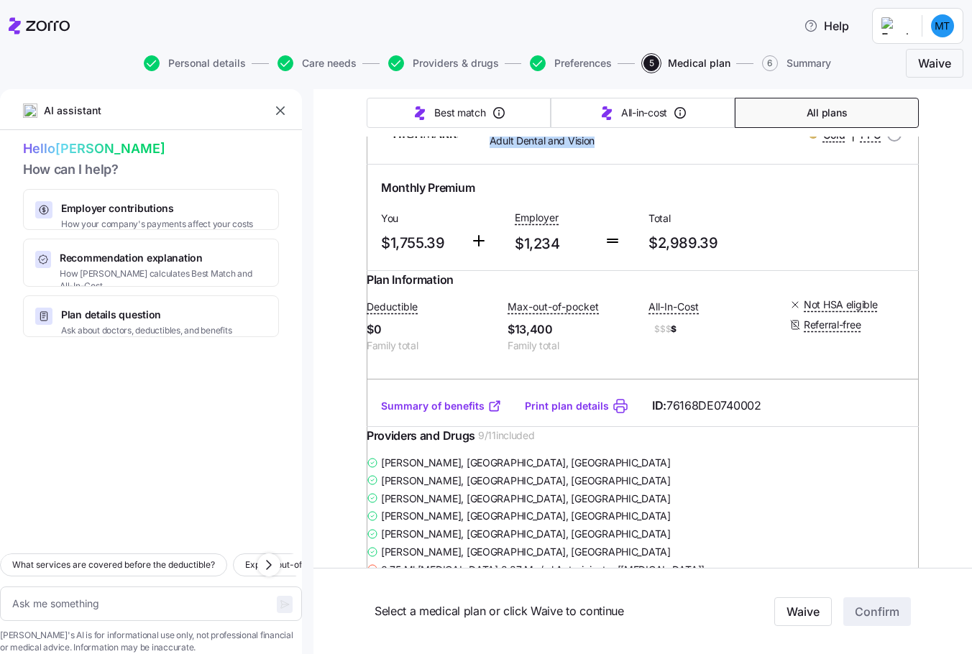
drag, startPoint x: 485, startPoint y: 258, endPoint x: 513, endPoint y: 271, distance: 30.9
click at [513, 149] on span "my Blue Access PPO Premier Gold 0 + Adult Dental and Vision" at bounding box center [586, 133] width 192 height 29
drag, startPoint x: 375, startPoint y: 374, endPoint x: 448, endPoint y: 375, distance: 72.6
click at [448, 255] on span "$1,755.39" at bounding box center [420, 243] width 78 height 24
drag, startPoint x: 448, startPoint y: 375, endPoint x: 409, endPoint y: 387, distance: 40.5
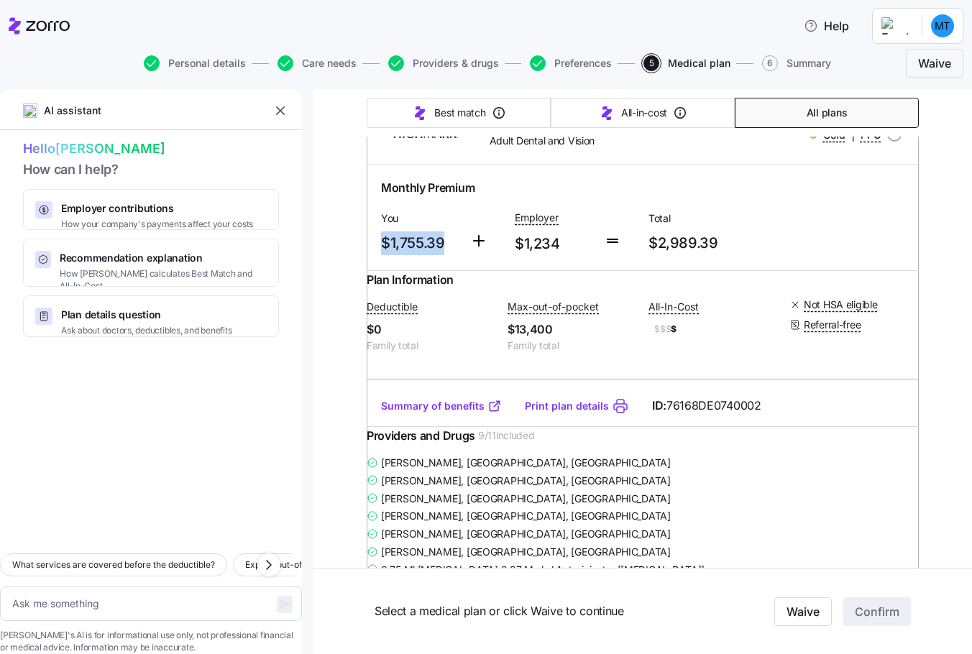
click at [409, 262] on div "You $1,755.39" at bounding box center [419, 232] width 89 height 59
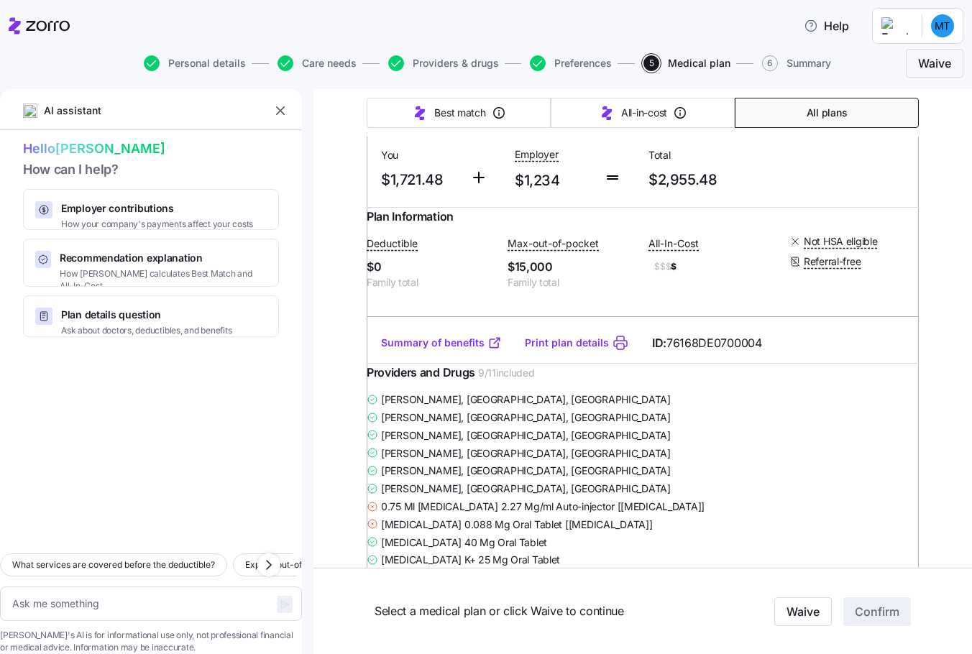
scroll to position [1510, 0]
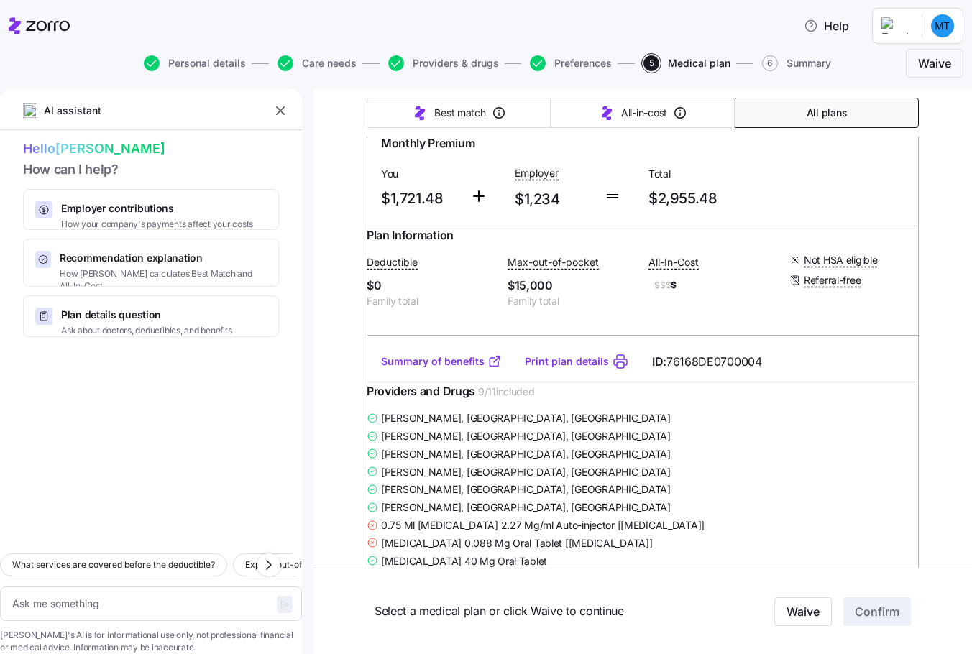
drag, startPoint x: 484, startPoint y: 169, endPoint x: 564, endPoint y: 185, distance: 81.3
click at [564, 104] on span "my Blue Access PPO Gold 0 + Adult Dental and Vision" at bounding box center [586, 89] width 192 height 29
drag, startPoint x: 564, startPoint y: 185, endPoint x: 542, endPoint y: 194, distance: 23.5
click at [542, 111] on div "my Blue Access PPO Gold 0 + Adult Dental and Vision" at bounding box center [577, 90] width 221 height 42
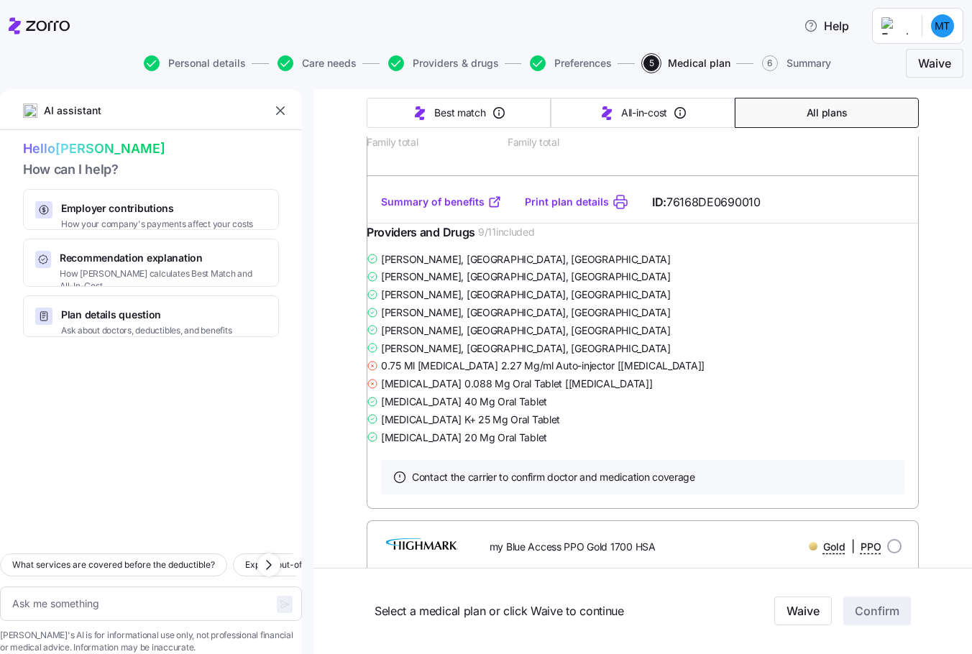
scroll to position [4816, 0]
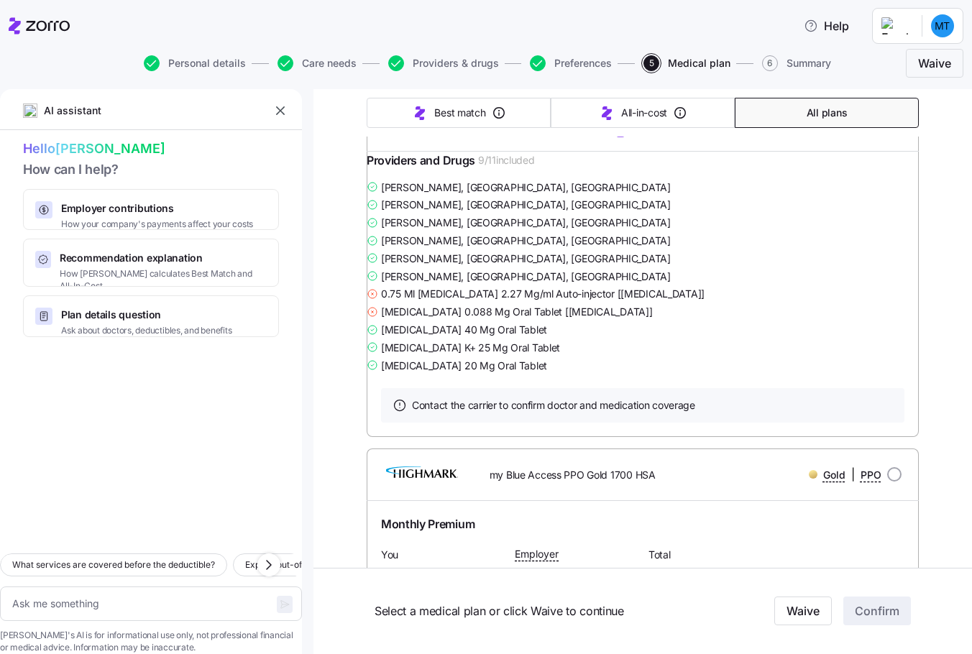
drag, startPoint x: 373, startPoint y: 270, endPoint x: 442, endPoint y: 270, distance: 69.0
drag, startPoint x: 380, startPoint y: 376, endPoint x: 412, endPoint y: 375, distance: 32.4
click at [412, 63] on span "$3,000" at bounding box center [431, 54] width 129 height 18
drag, startPoint x: 412, startPoint y: 375, endPoint x: 308, endPoint y: 402, distance: 107.7
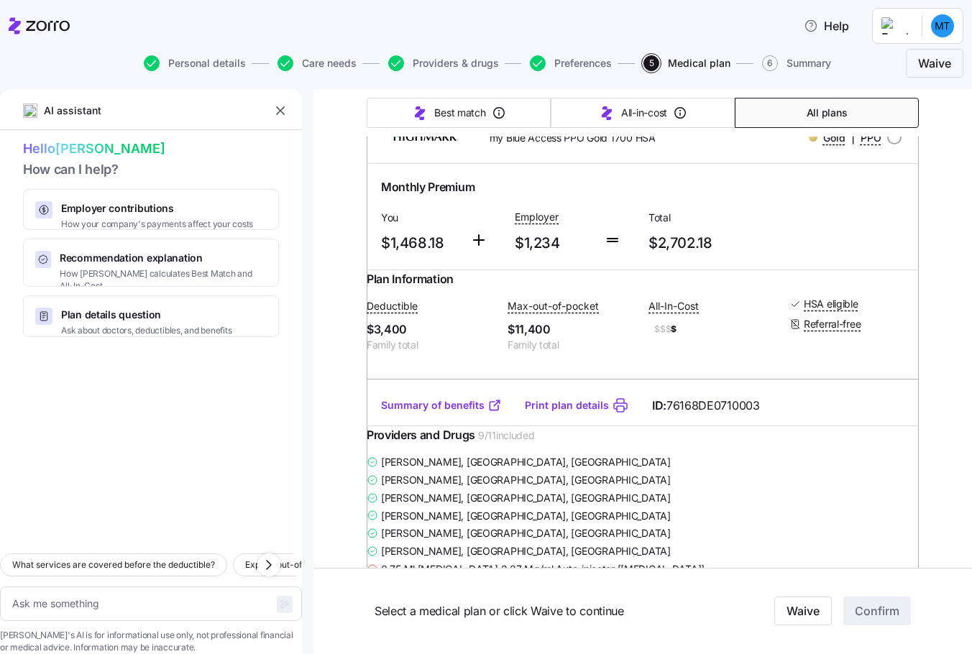
scroll to position [5319, 0]
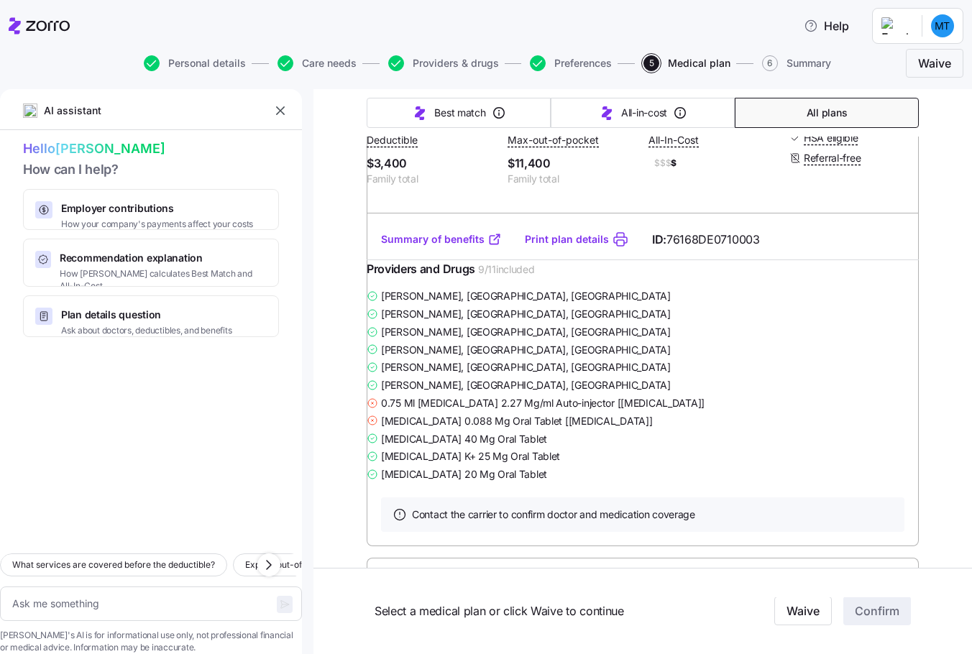
type textarea "x"
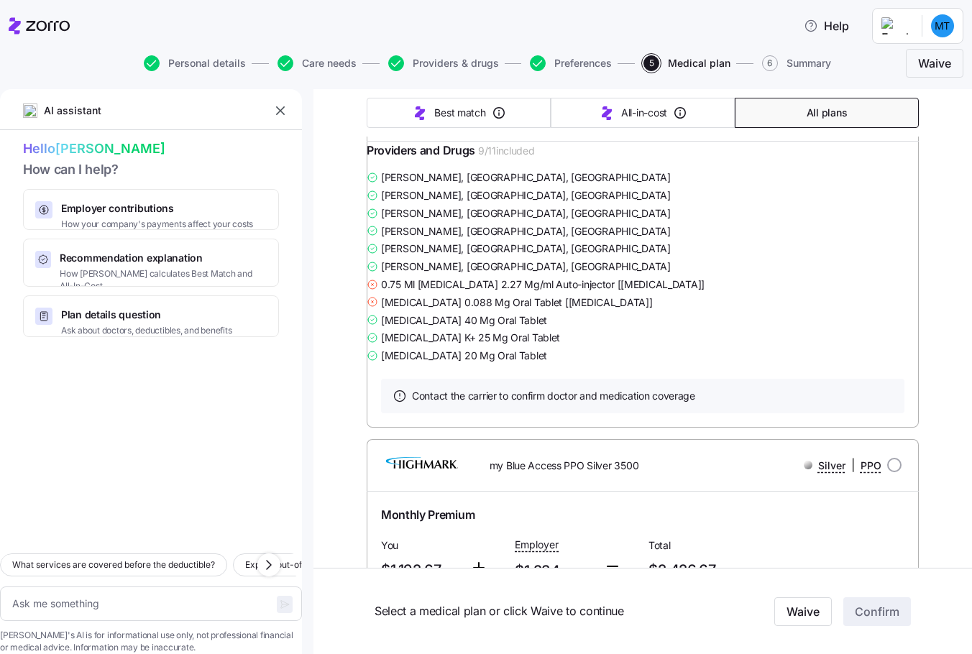
scroll to position [5463, 0]
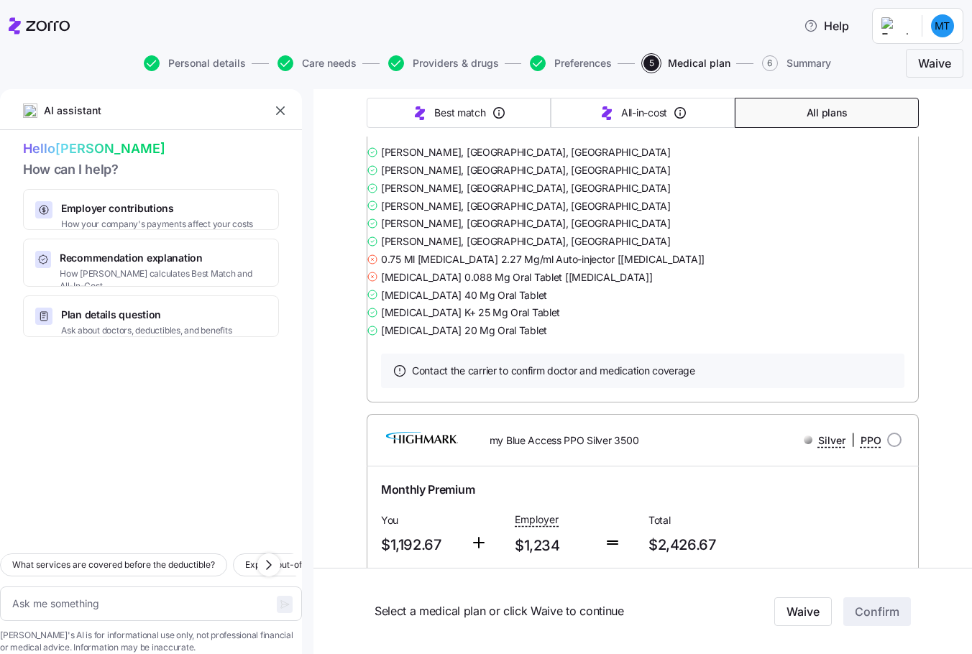
drag, startPoint x: 377, startPoint y: 281, endPoint x: 438, endPoint y: 281, distance: 61.1
drag, startPoint x: 438, startPoint y: 281, endPoint x: 399, endPoint y: 285, distance: 39.8
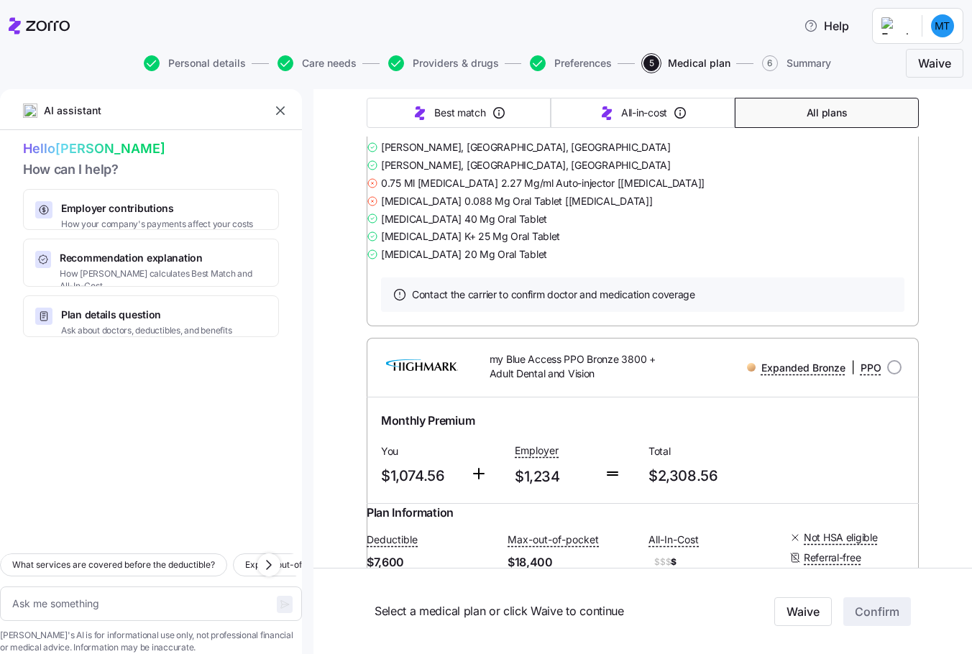
scroll to position [7404, 0]
